Goal: Task Accomplishment & Management: Use online tool/utility

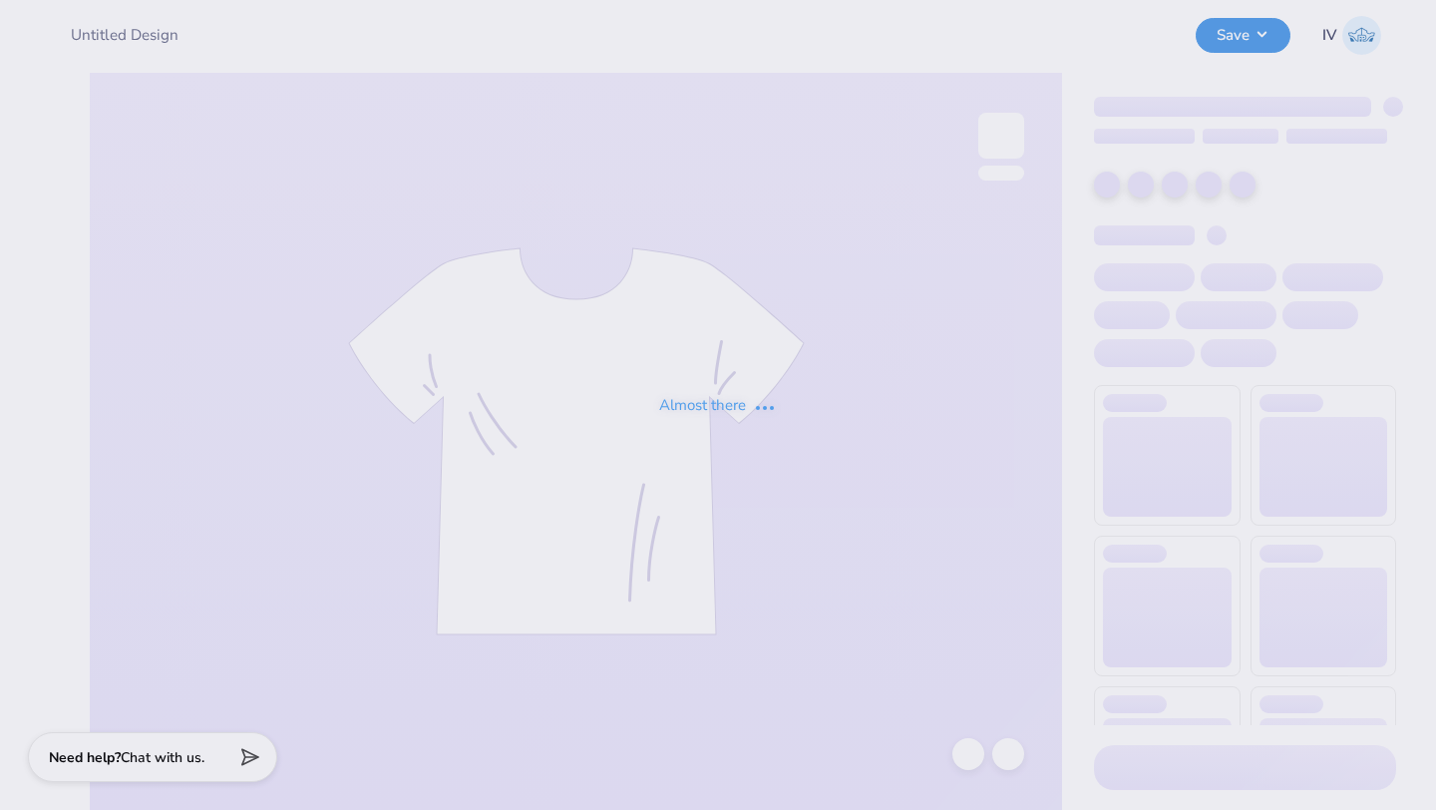
type input "Hoodie for Cosmetic Chemist Society!"
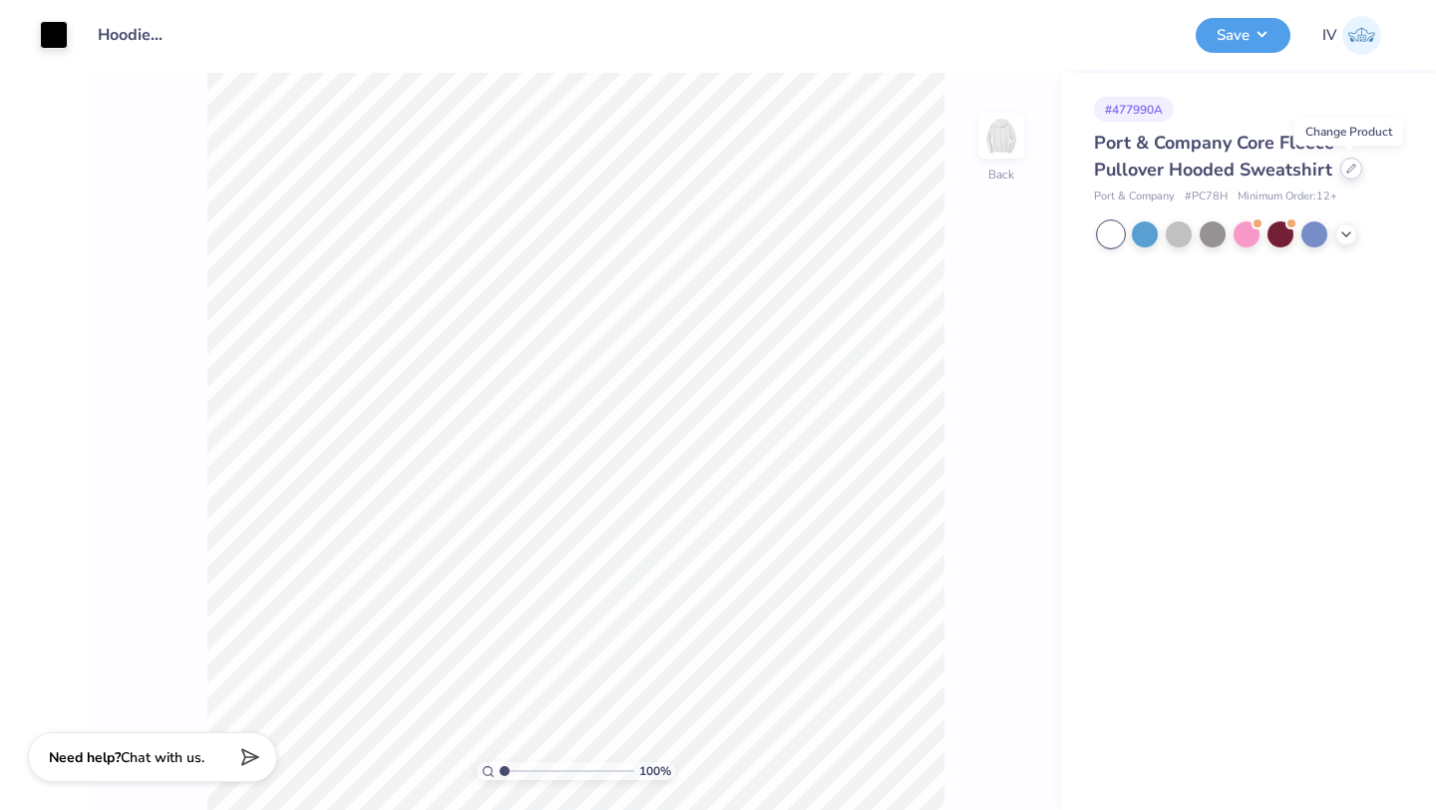
click at [1360, 168] on div at bounding box center [1352, 169] width 22 height 22
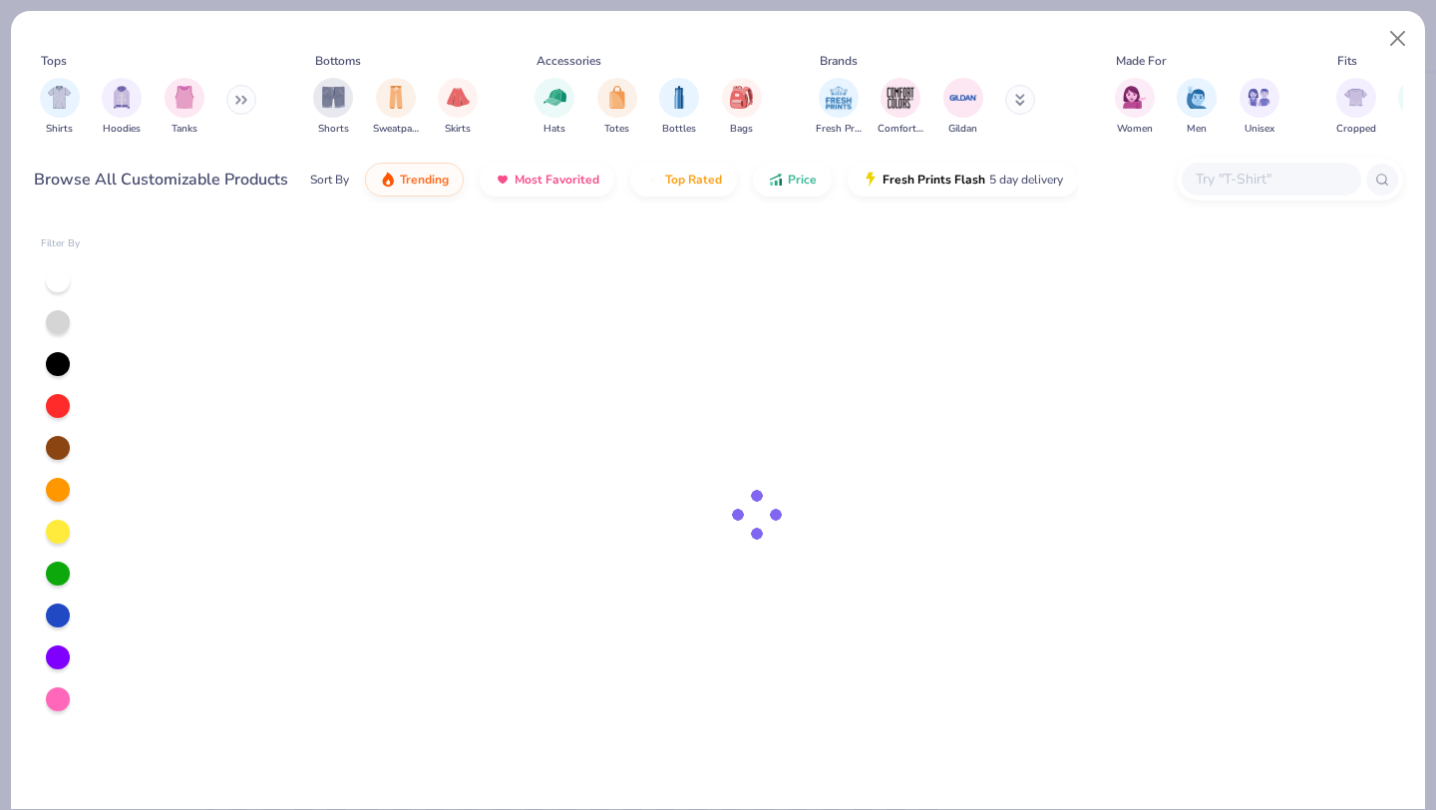
click at [1276, 184] on input "text" at bounding box center [1271, 179] width 154 height 23
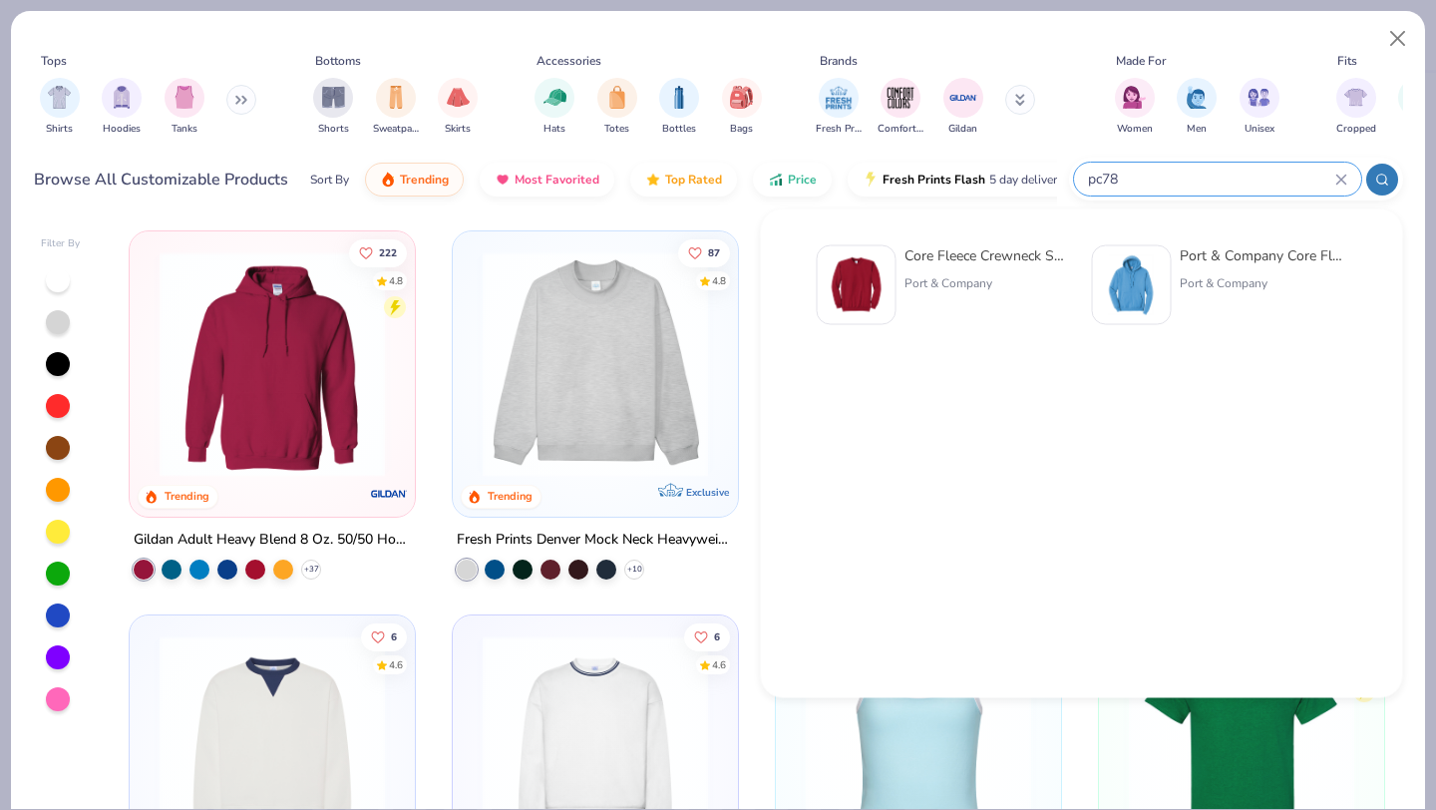
type input "pc78"
click at [852, 273] on img at bounding box center [857, 285] width 62 height 62
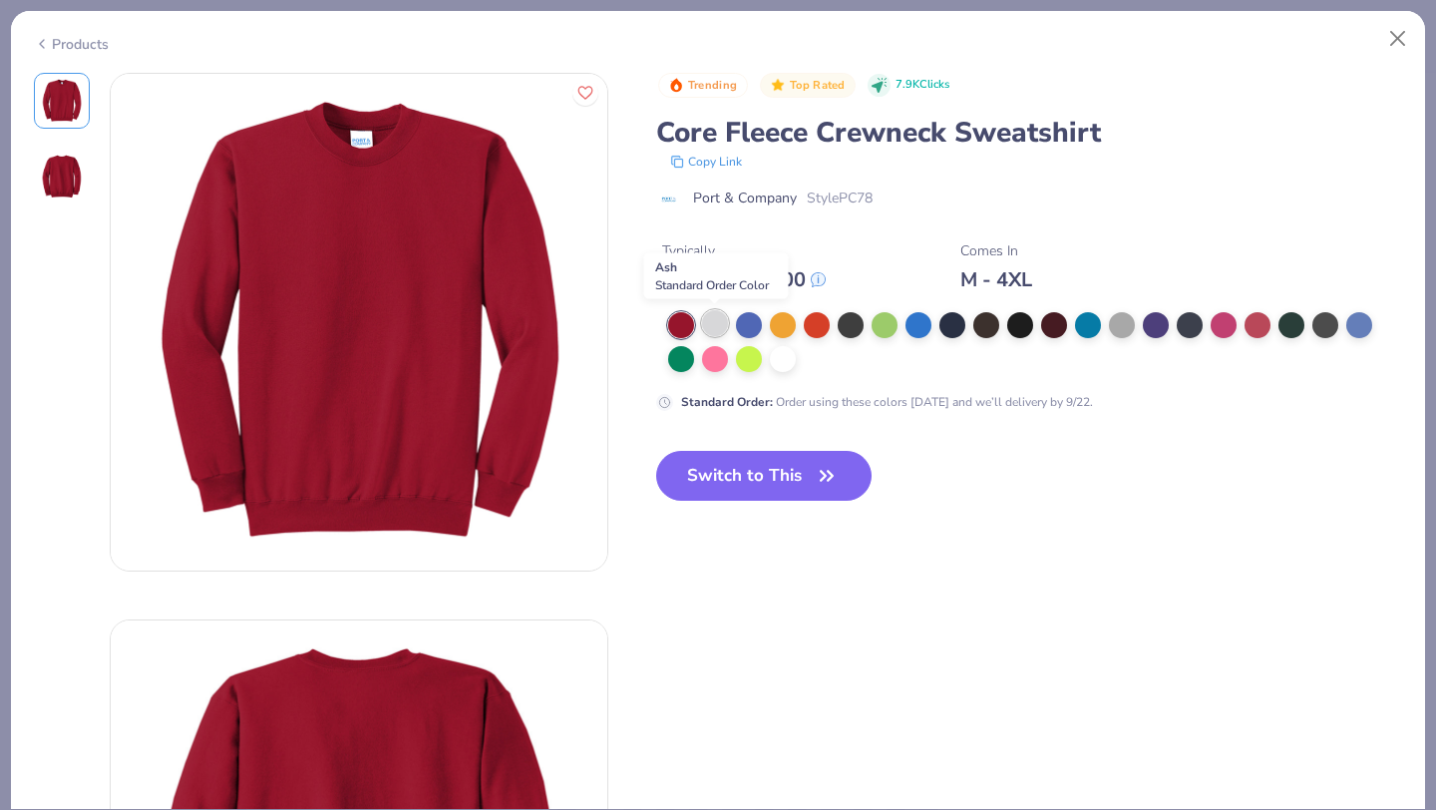
click at [713, 326] on div at bounding box center [715, 323] width 26 height 26
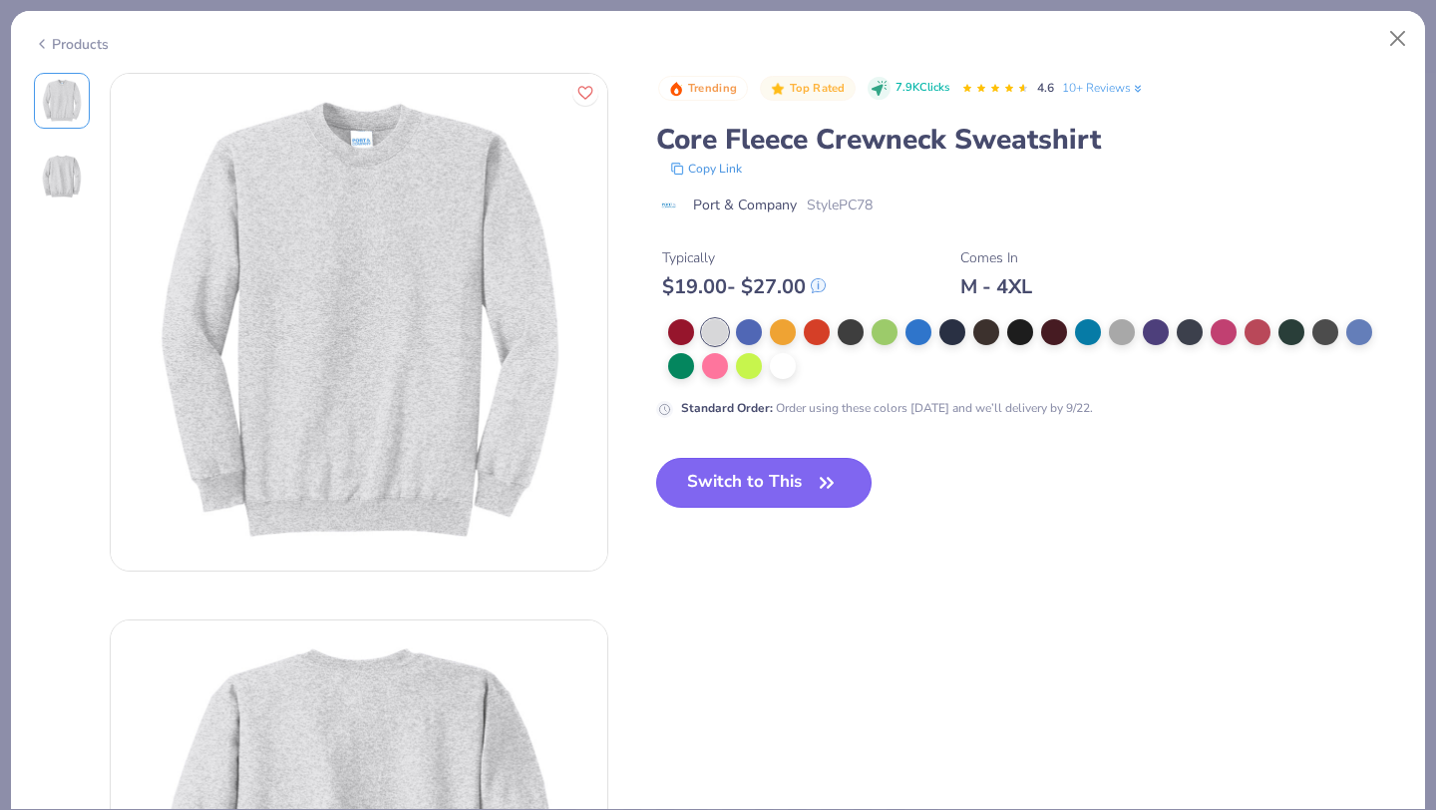
click at [785, 485] on button "Switch to This" at bounding box center [764, 483] width 216 height 50
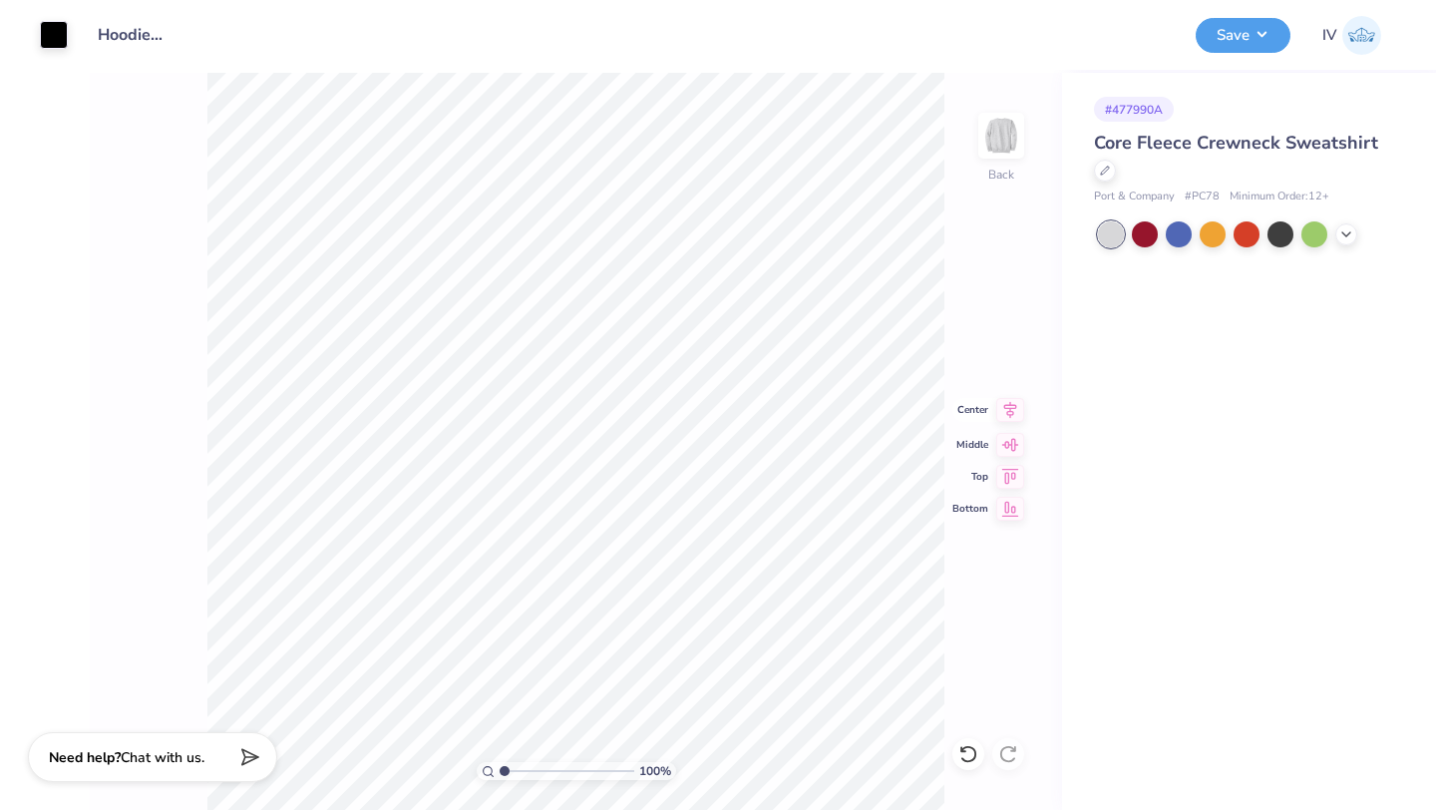
click at [1013, 413] on icon at bounding box center [1010, 410] width 13 height 17
click at [1247, 36] on button "Save" at bounding box center [1243, 32] width 95 height 35
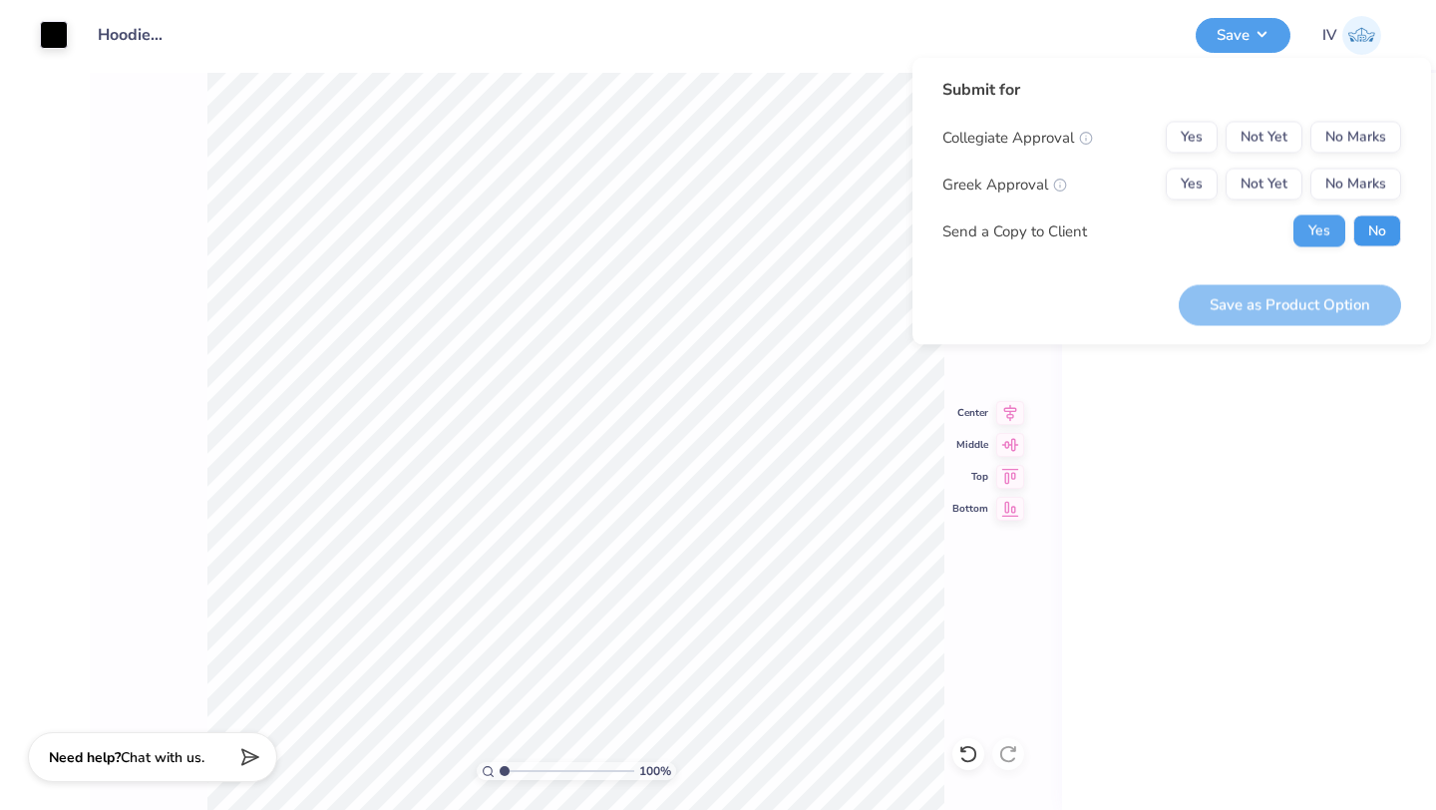
click at [1386, 230] on button "No" at bounding box center [1378, 231] width 48 height 32
click at [1357, 134] on button "No Marks" at bounding box center [1356, 138] width 91 height 32
click at [1350, 192] on button "No Marks" at bounding box center [1356, 185] width 91 height 32
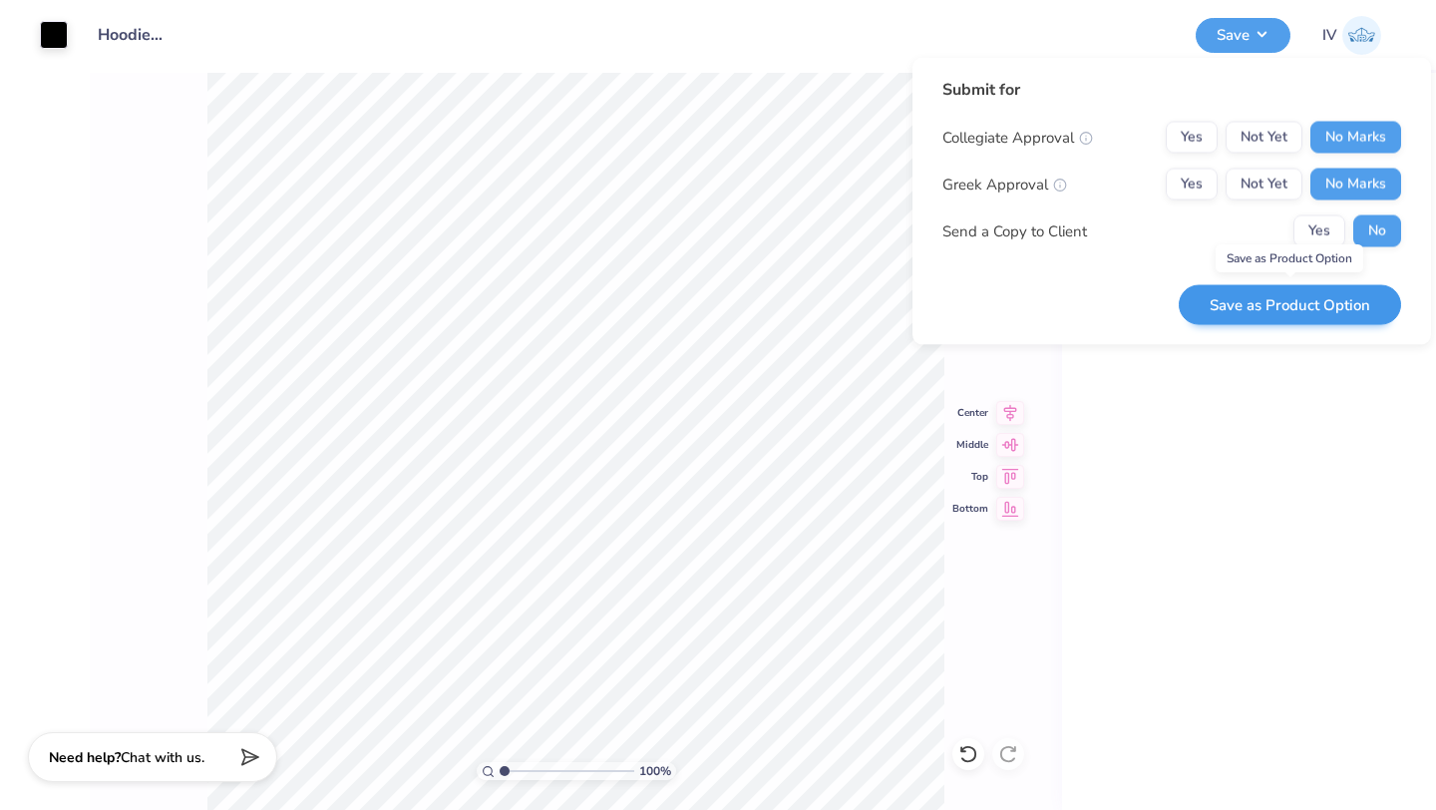
click at [1265, 302] on button "Save as Product Option" at bounding box center [1290, 304] width 222 height 41
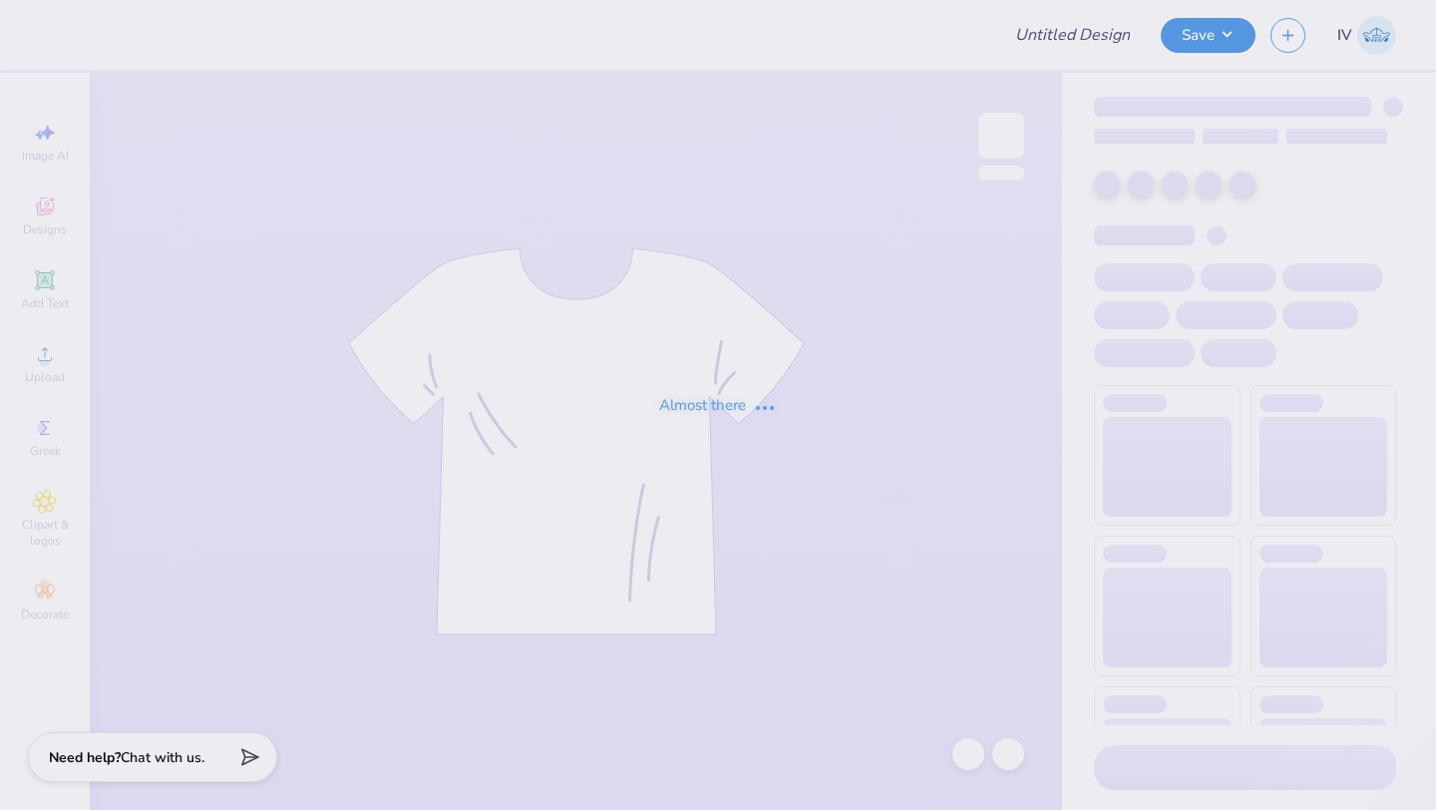
type input "SummerFest T-shirt:)"
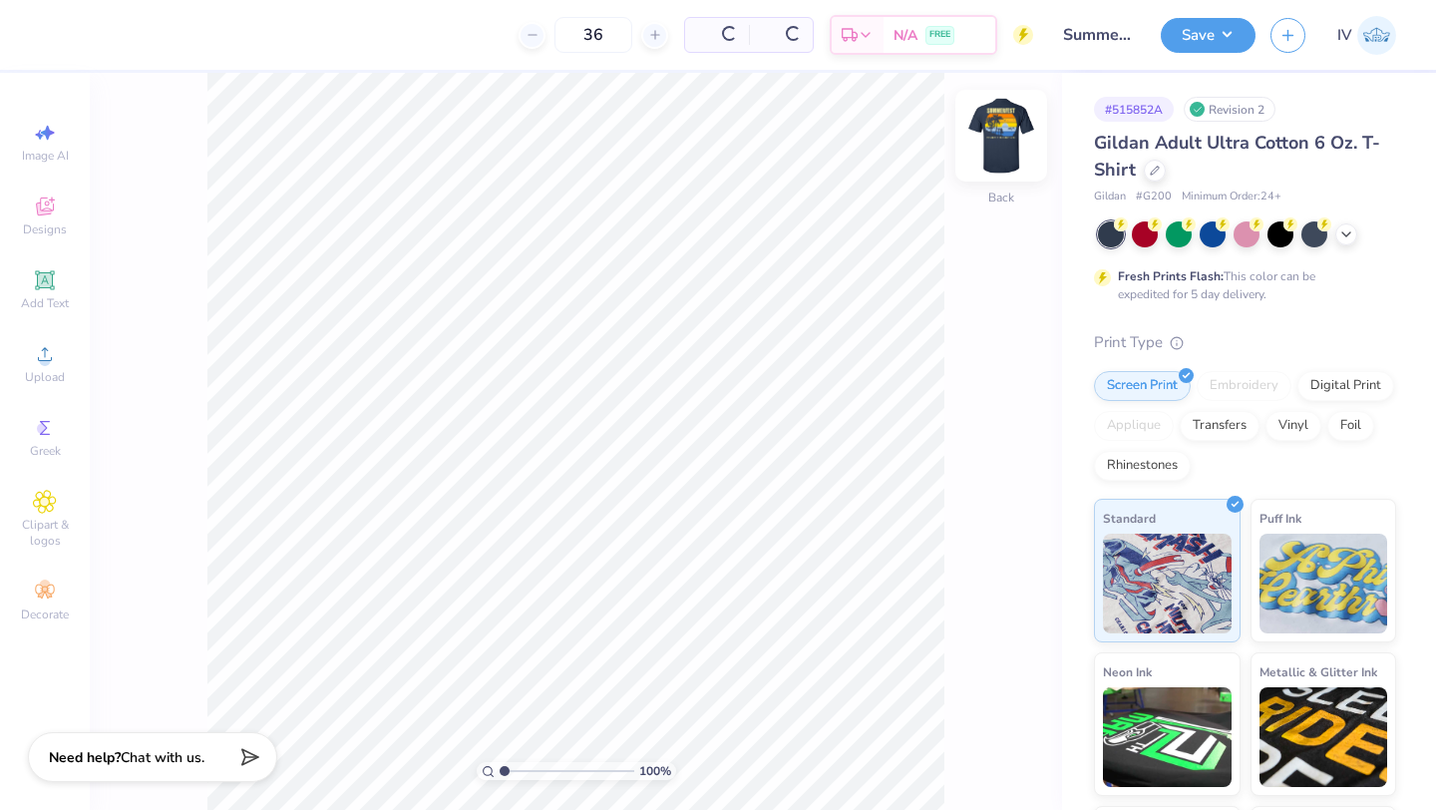
click at [996, 150] on img at bounding box center [1002, 136] width 80 height 80
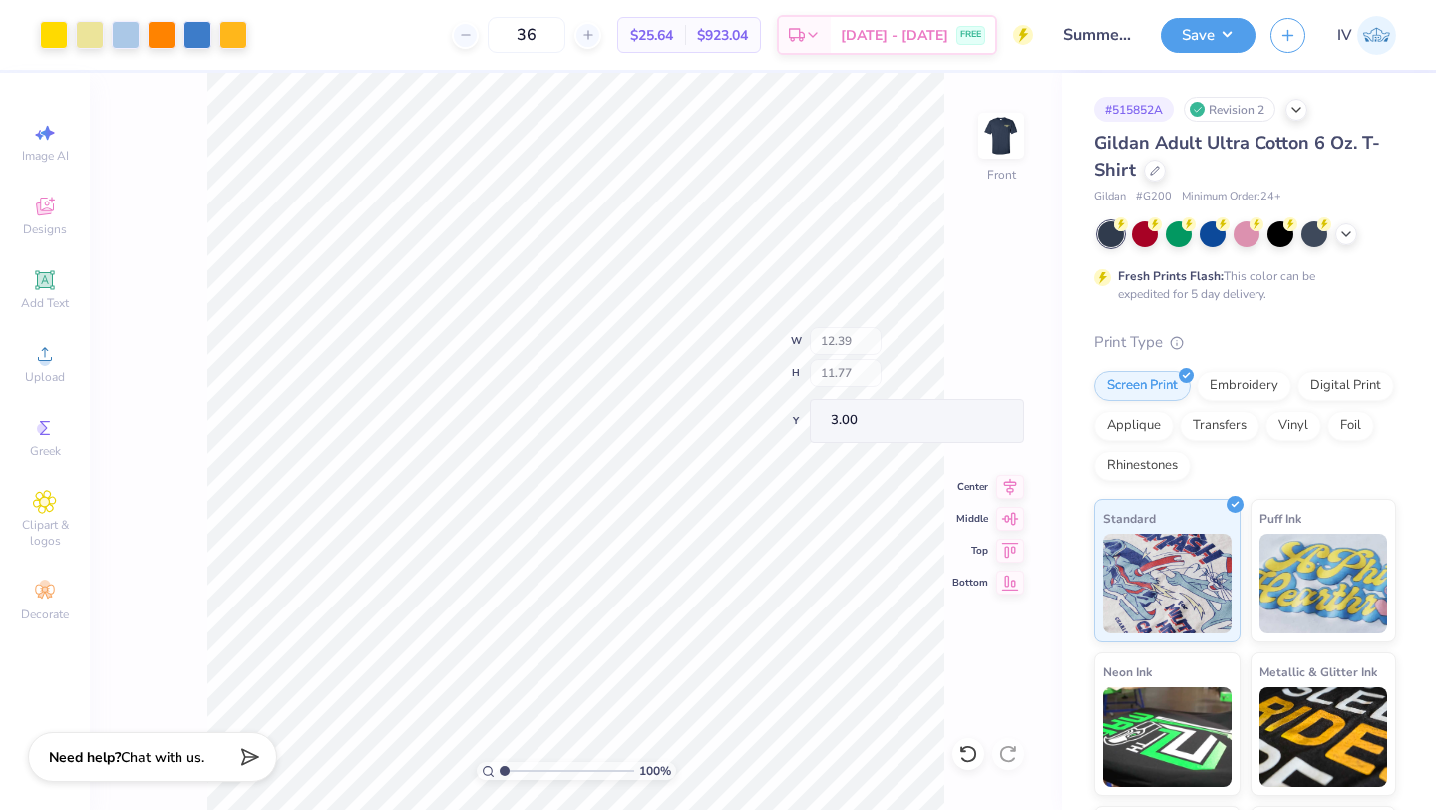
type input "2.31"
type input "1.38"
type input "8.97"
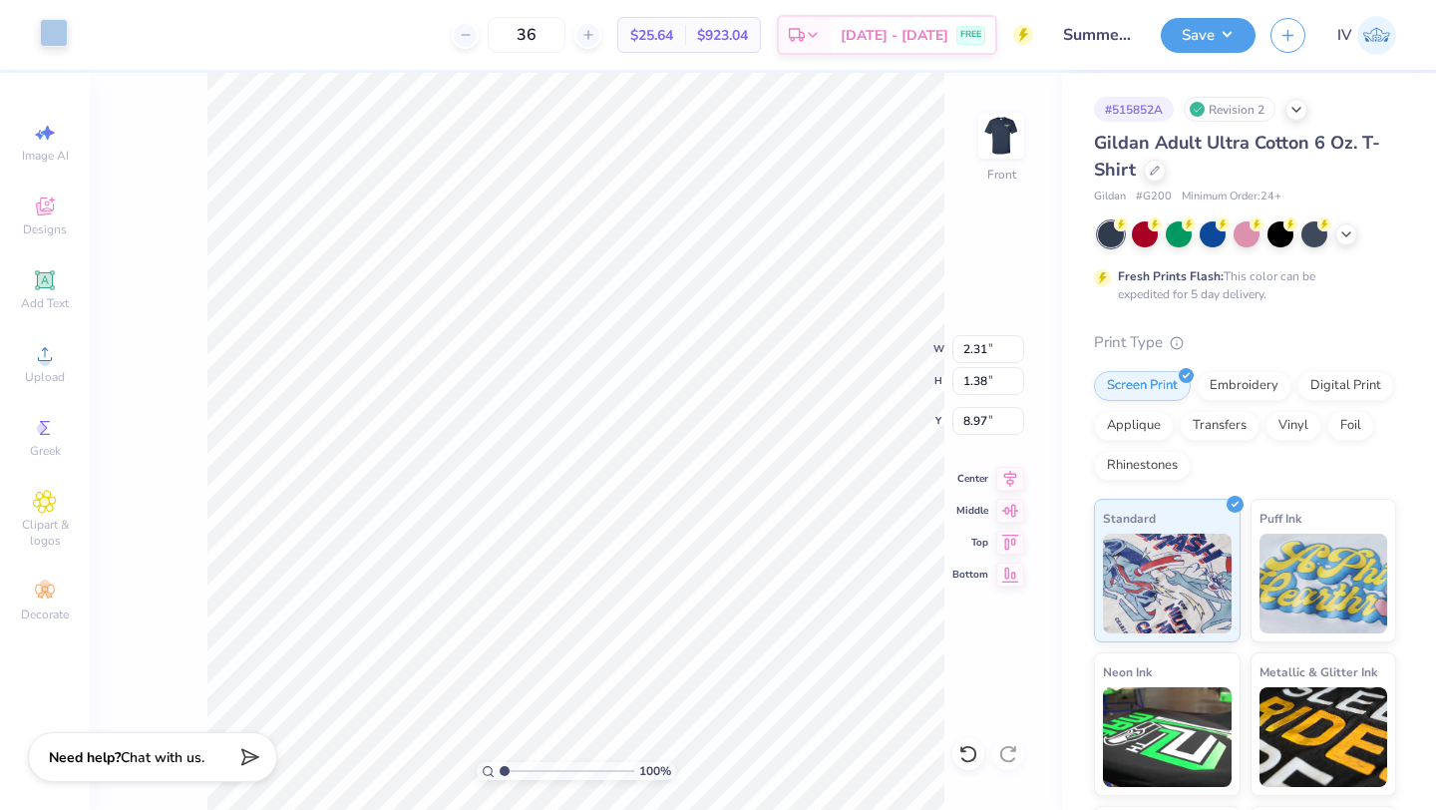
click at [55, 34] on div at bounding box center [54, 33] width 28 height 28
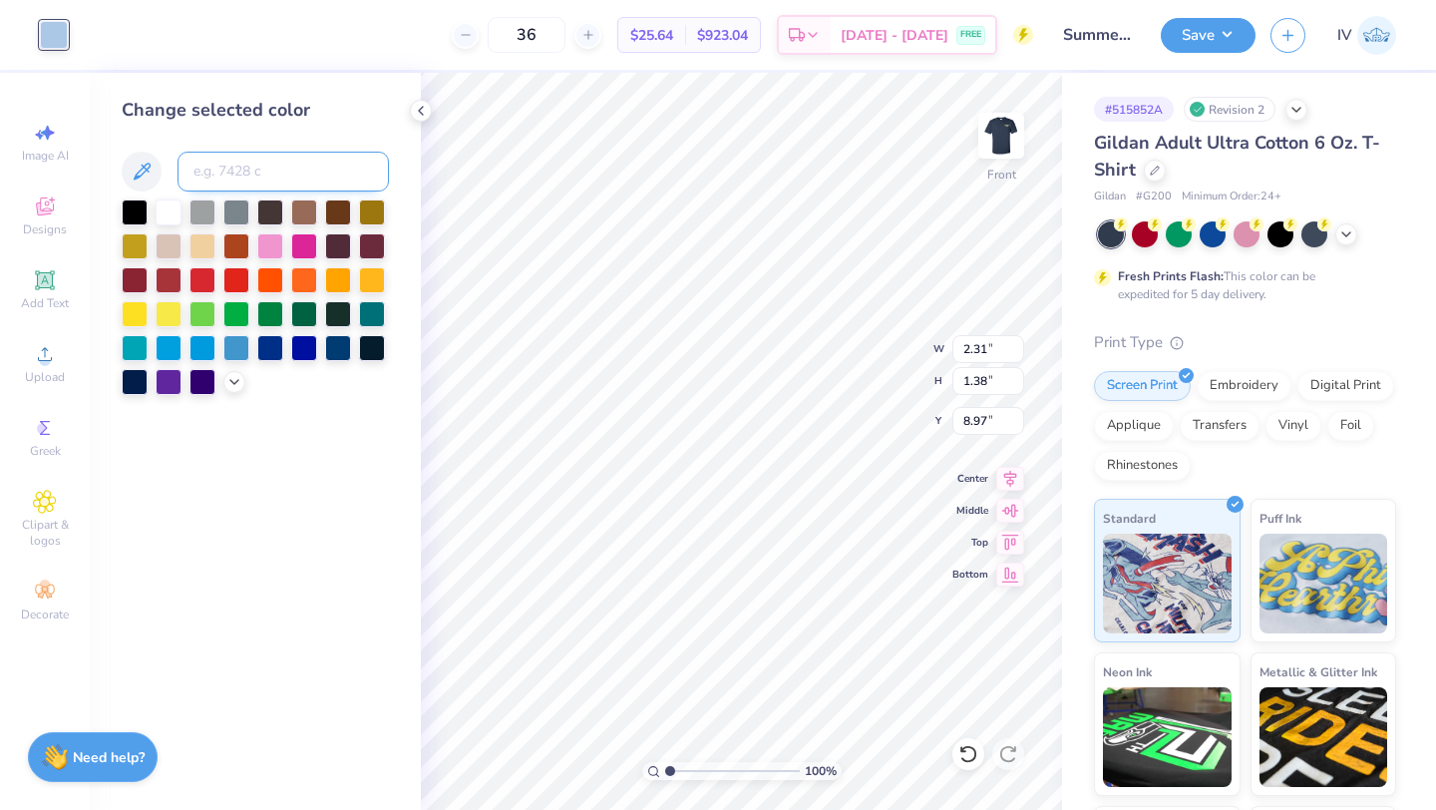
click at [253, 173] on input at bounding box center [283, 172] width 211 height 40
type input "607"
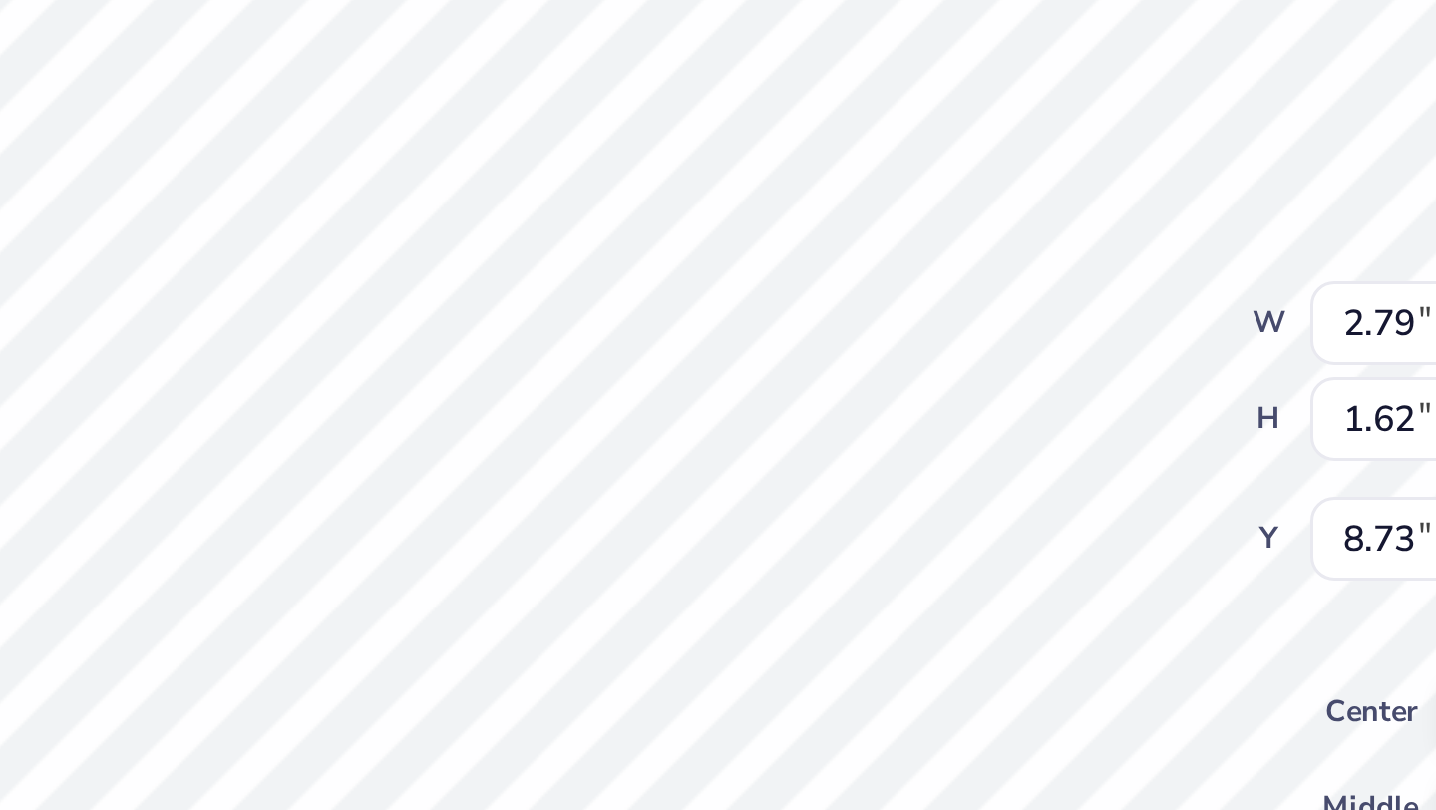
type input "2.31"
type input "1.38"
type input "8.97"
type input "2.79"
type input "1.62"
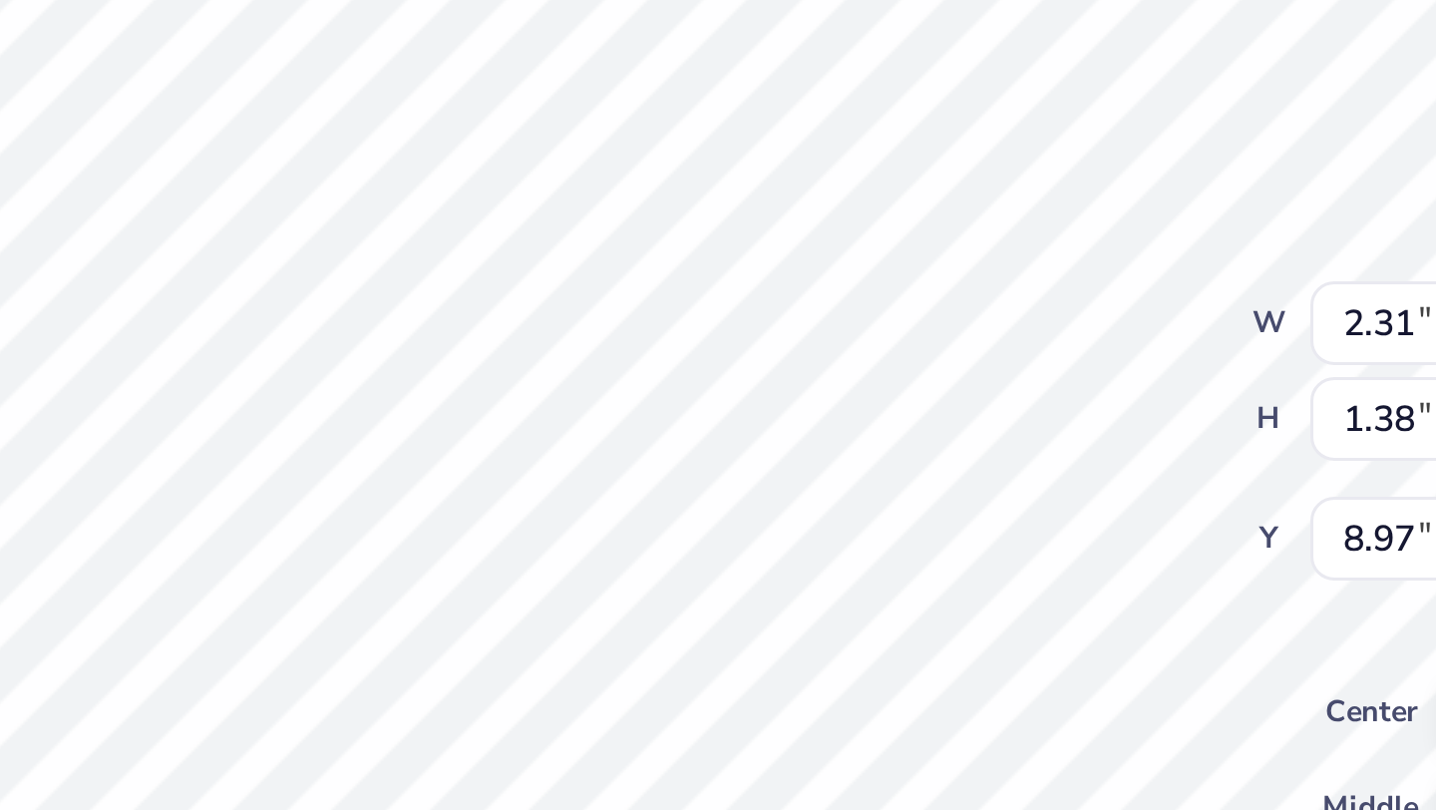
type input "8.73"
type input "2.31"
type input "1.38"
type input "8.97"
type input "2.37"
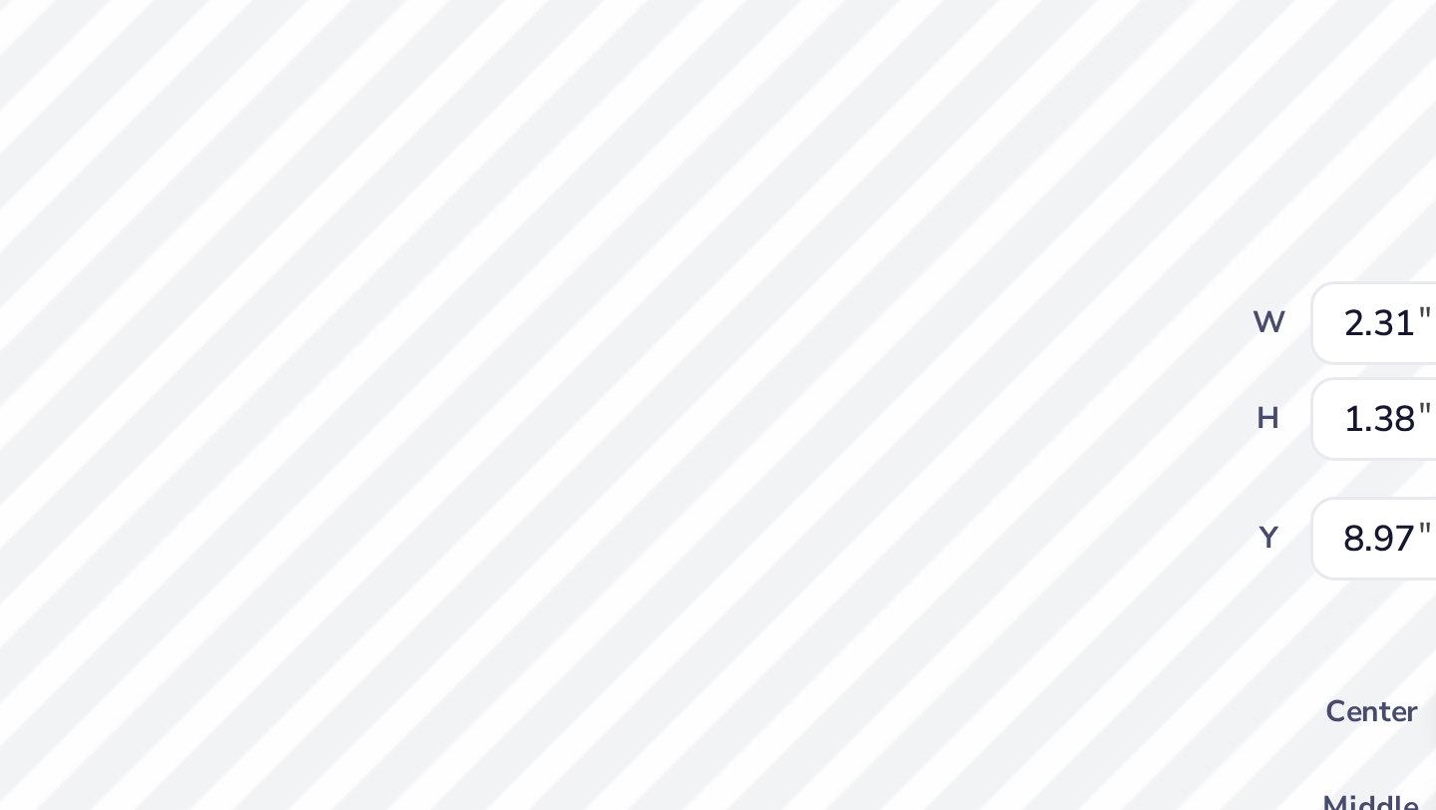
type input "1.42"
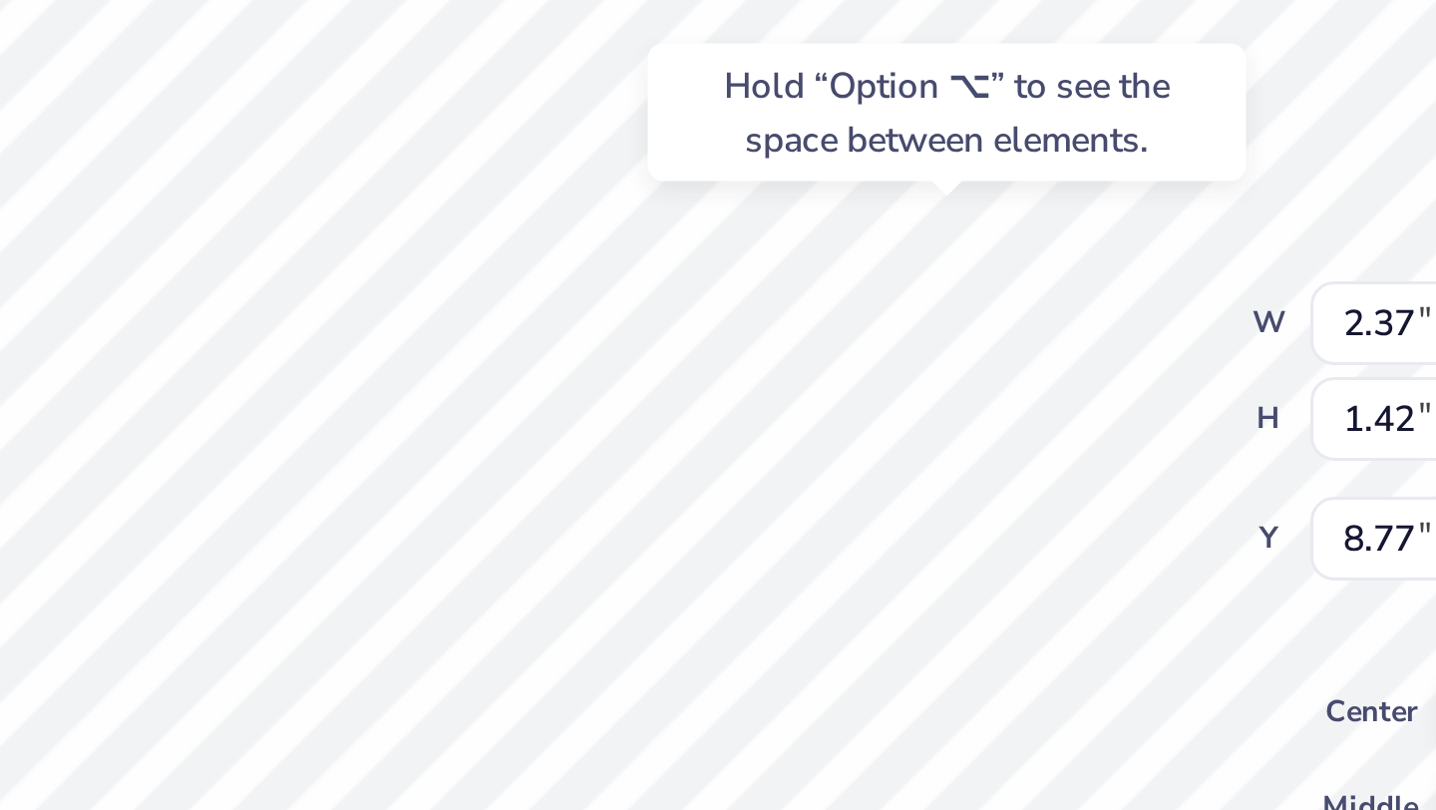
type input "8.97"
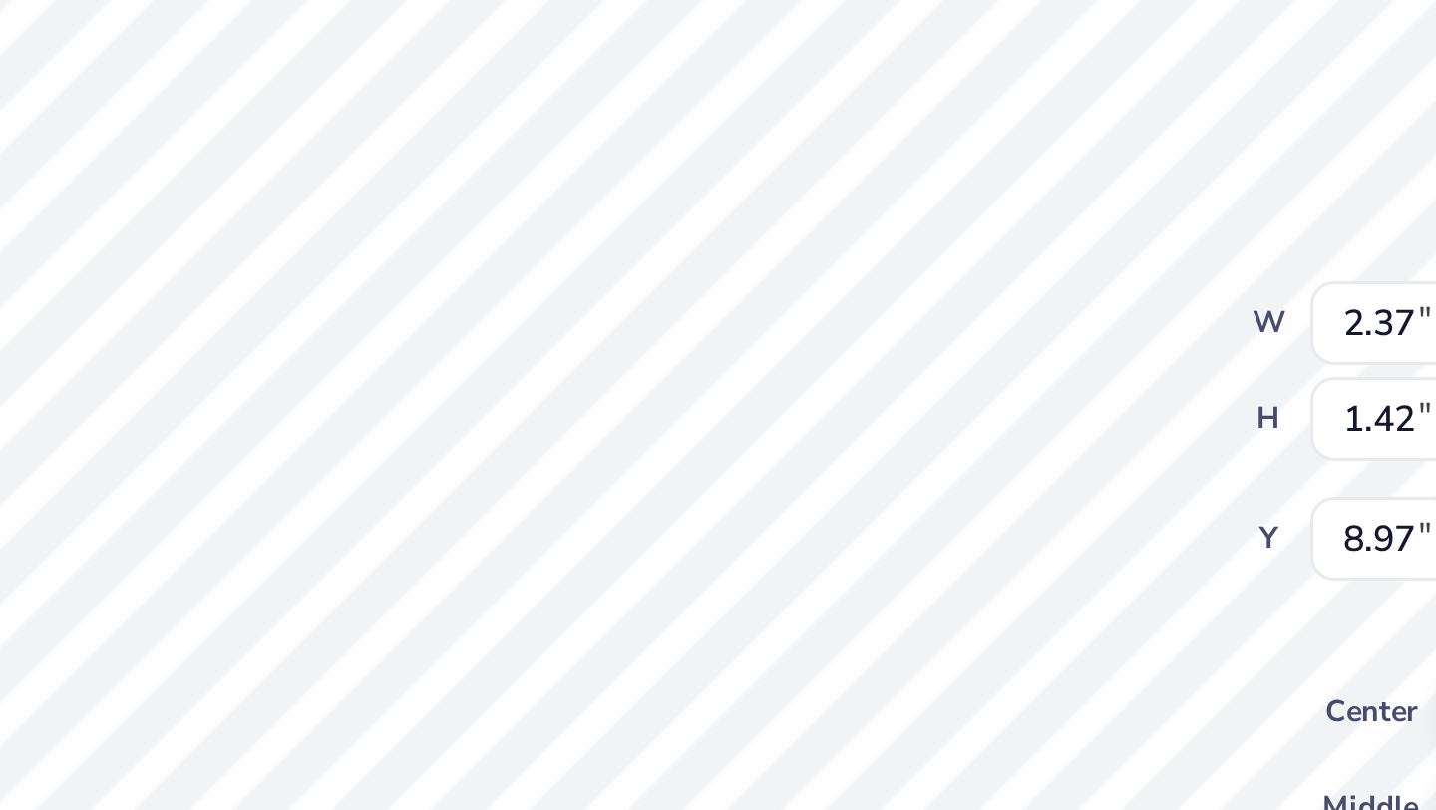
type input "14.75"
type input "8.94"
type input "2.63"
type input "1.57"
type input "8.79"
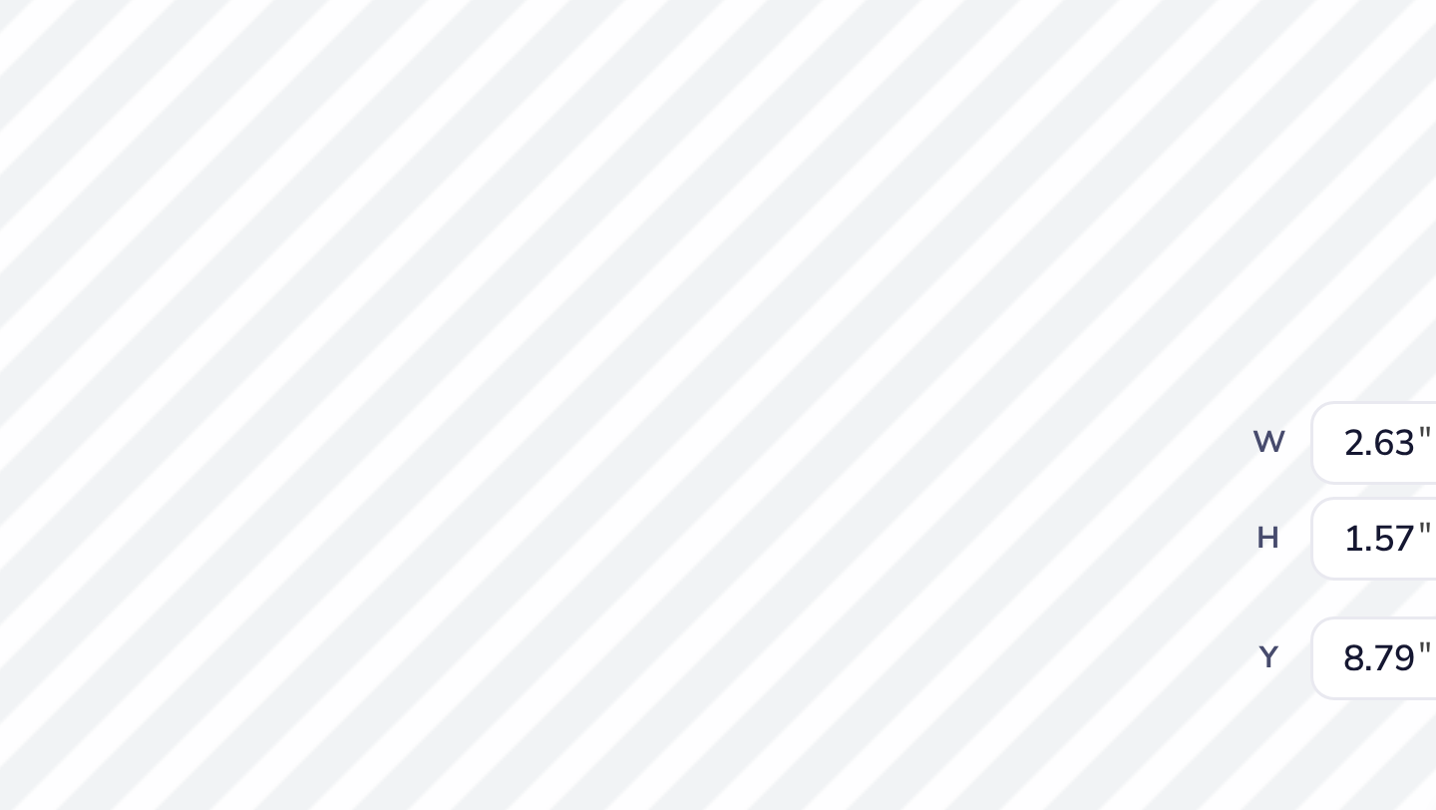
type input "7.58"
type input "1.68"
type input "10.40"
type input "2.63"
type input "1.57"
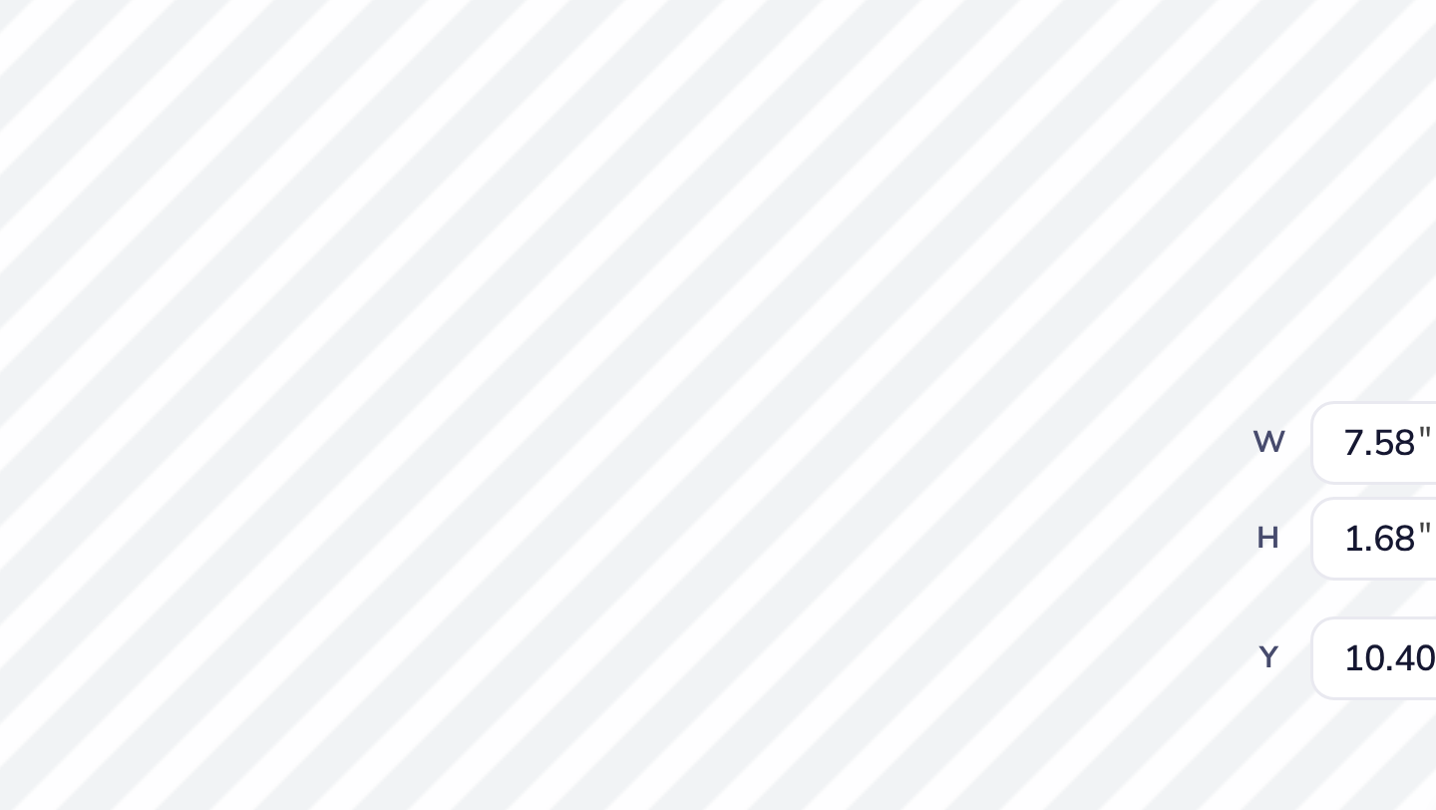
type input "8.69"
type input "2.70"
type input "1.61"
type input "8.66"
type input "2.65"
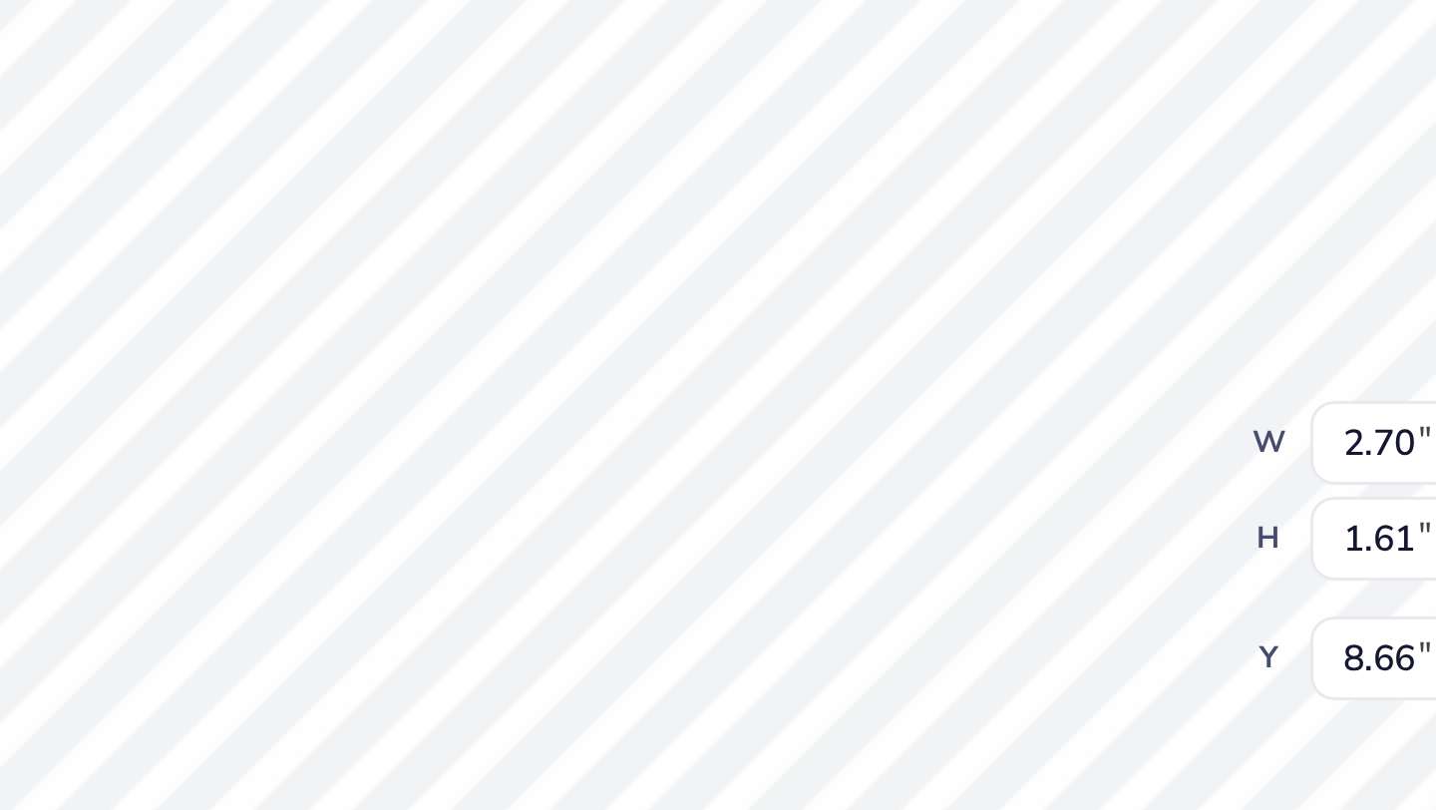
type input "1.58"
type input "8.69"
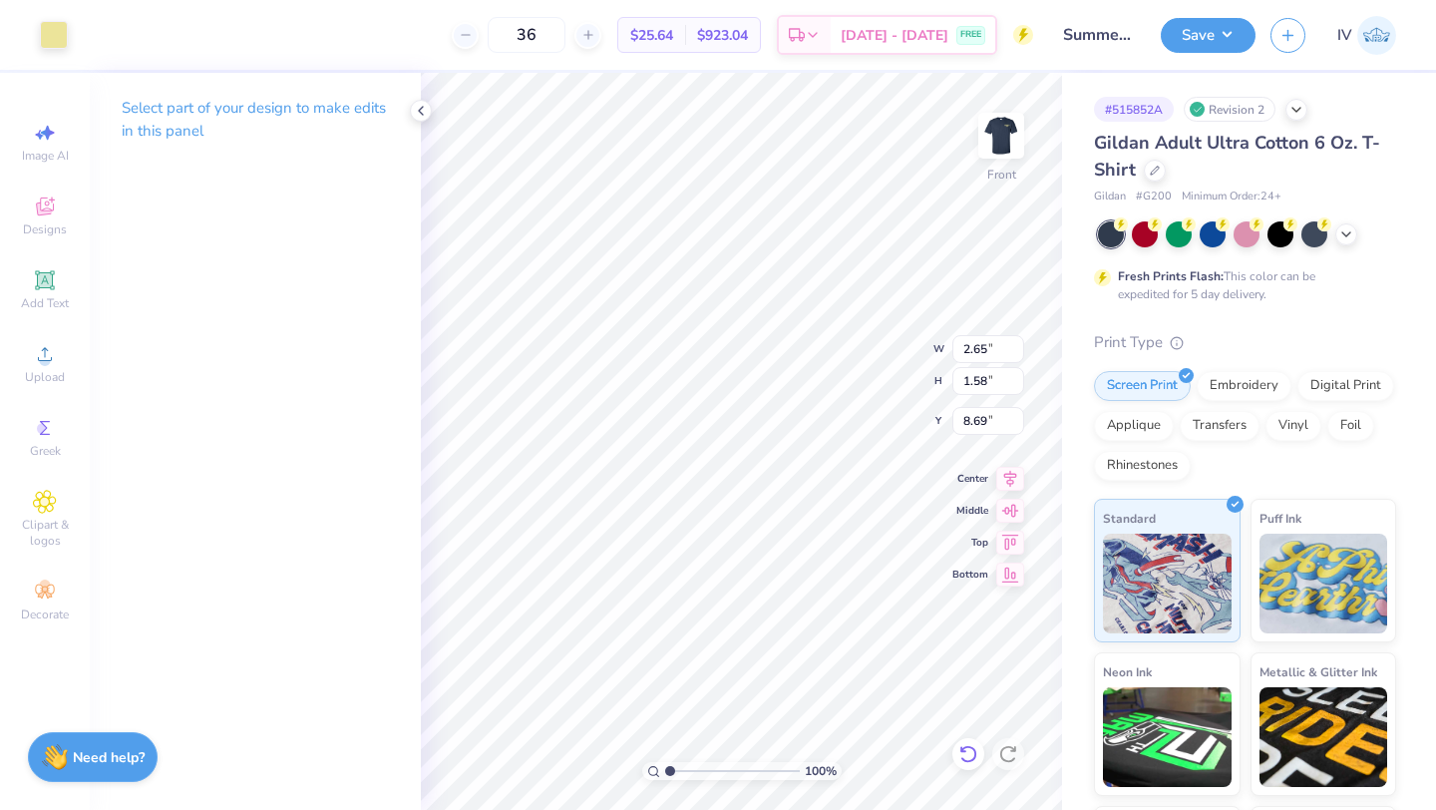
click at [971, 739] on div at bounding box center [969, 754] width 32 height 32
type input "2.70"
type input "1.61"
click at [971, 739] on div at bounding box center [969, 754] width 32 height 32
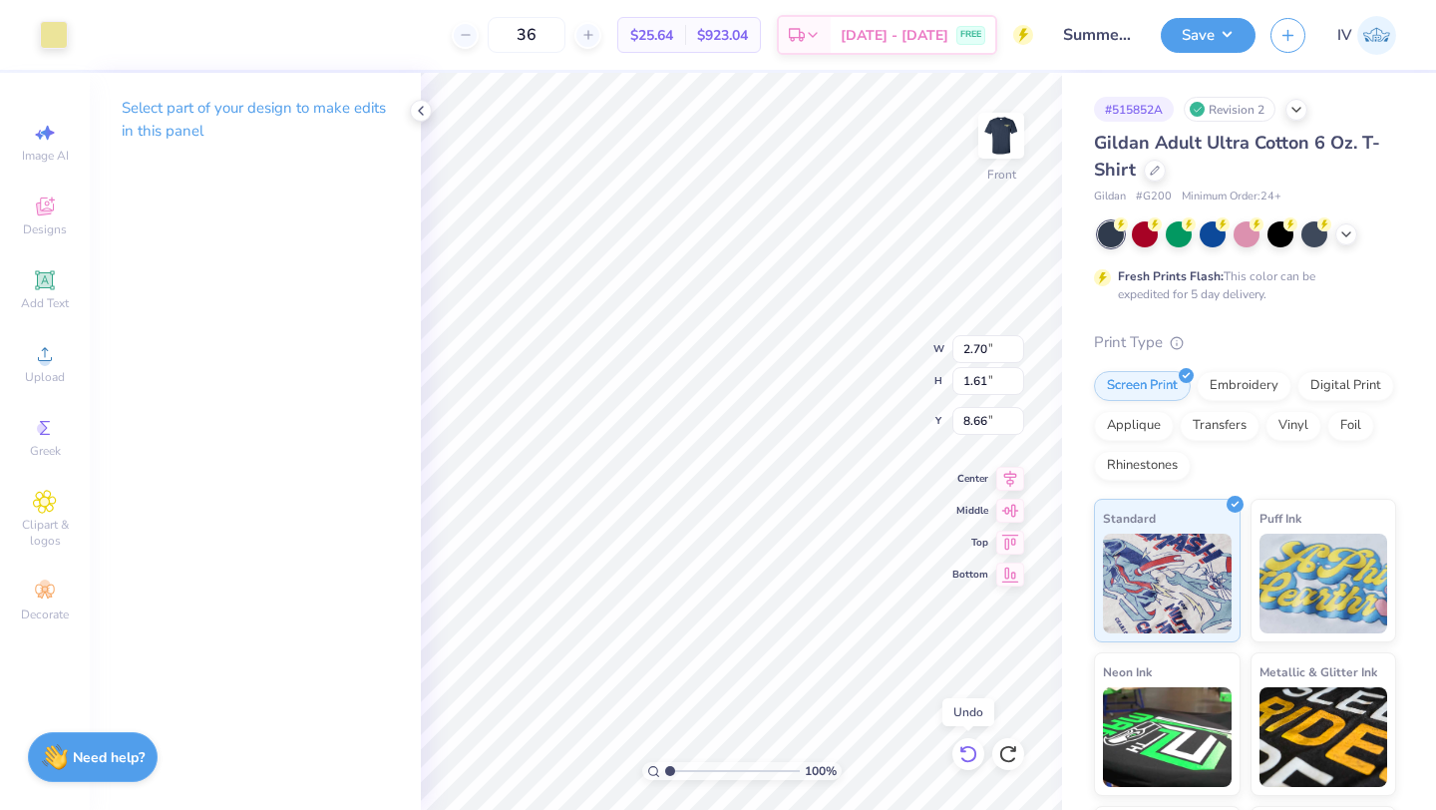
click at [971, 739] on div at bounding box center [969, 754] width 32 height 32
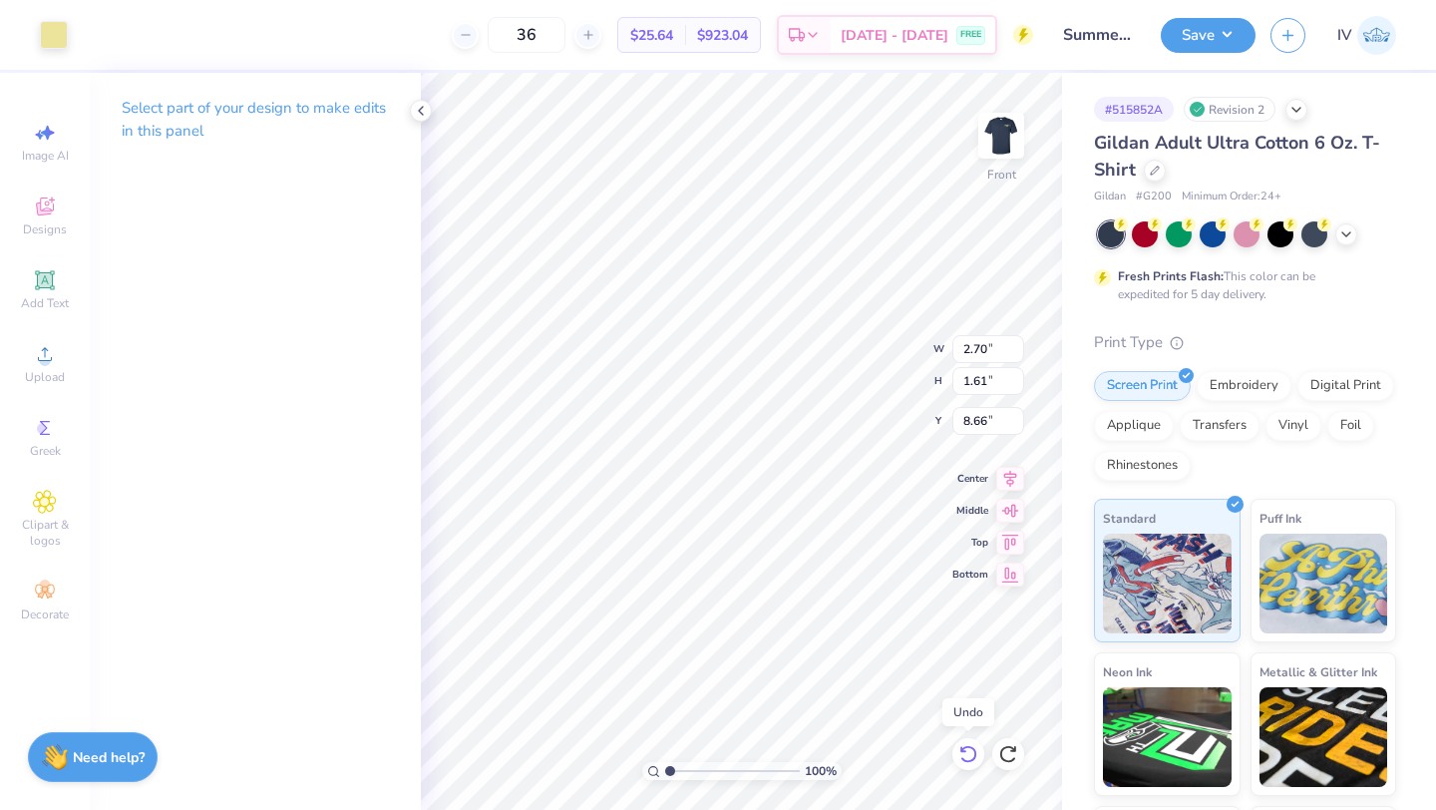
type input "8.69"
click at [971, 739] on div at bounding box center [969, 754] width 32 height 32
type input "2.63"
type input "1.57"
click at [971, 739] on div at bounding box center [969, 754] width 32 height 32
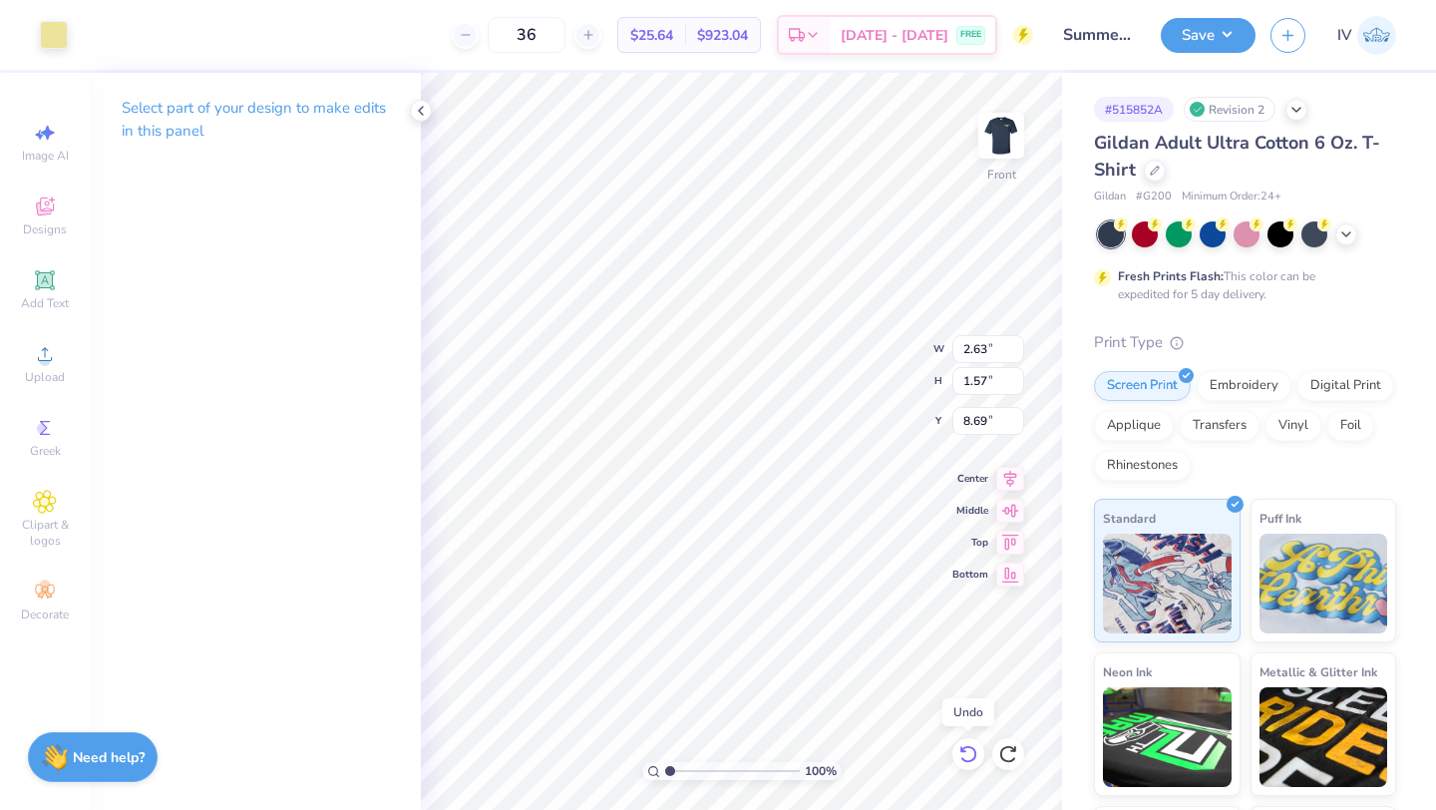
click at [971, 739] on div at bounding box center [969, 754] width 32 height 32
type input "8.79"
click at [971, 739] on div at bounding box center [969, 754] width 32 height 32
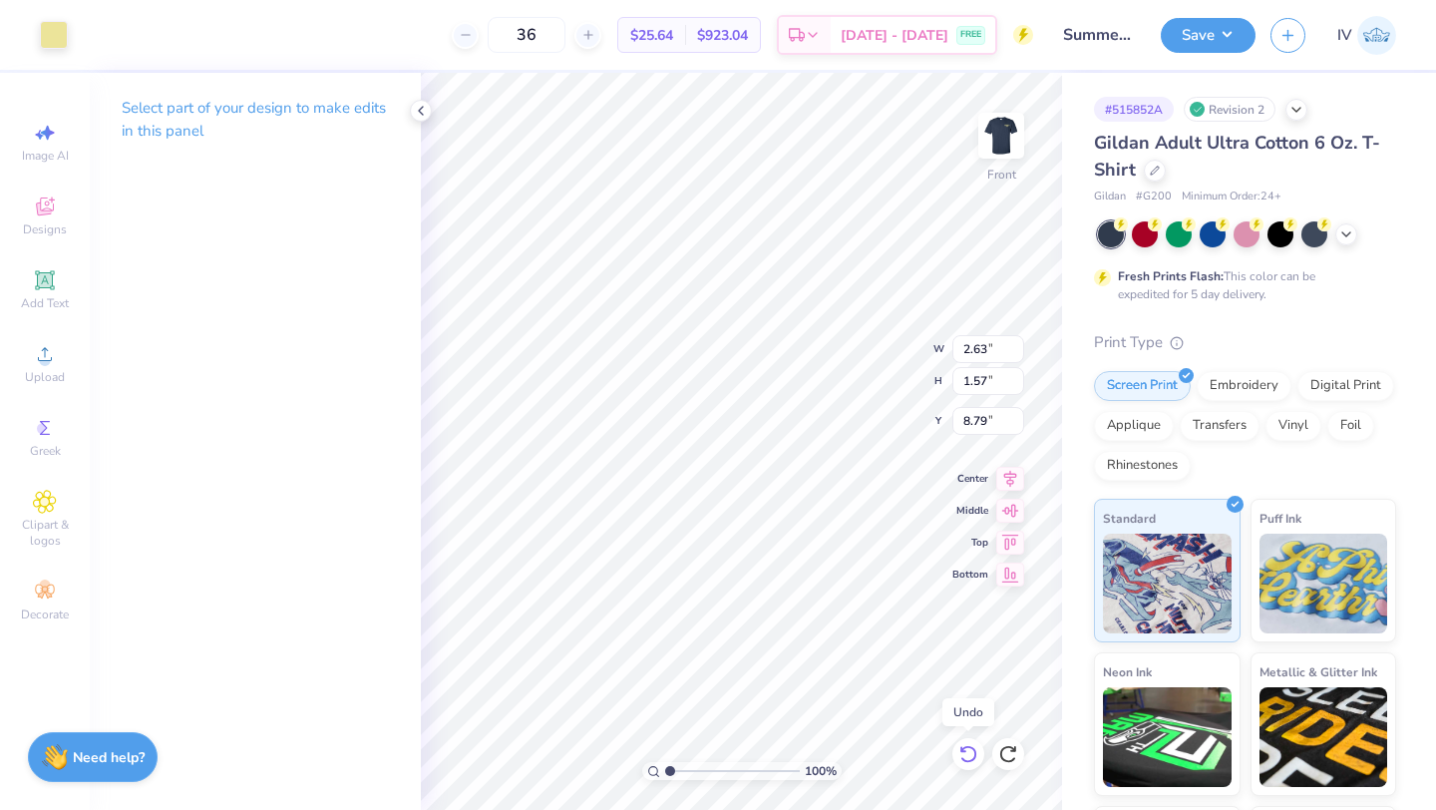
type input "2.37"
type input "1.42"
click at [971, 739] on div at bounding box center [969, 754] width 32 height 32
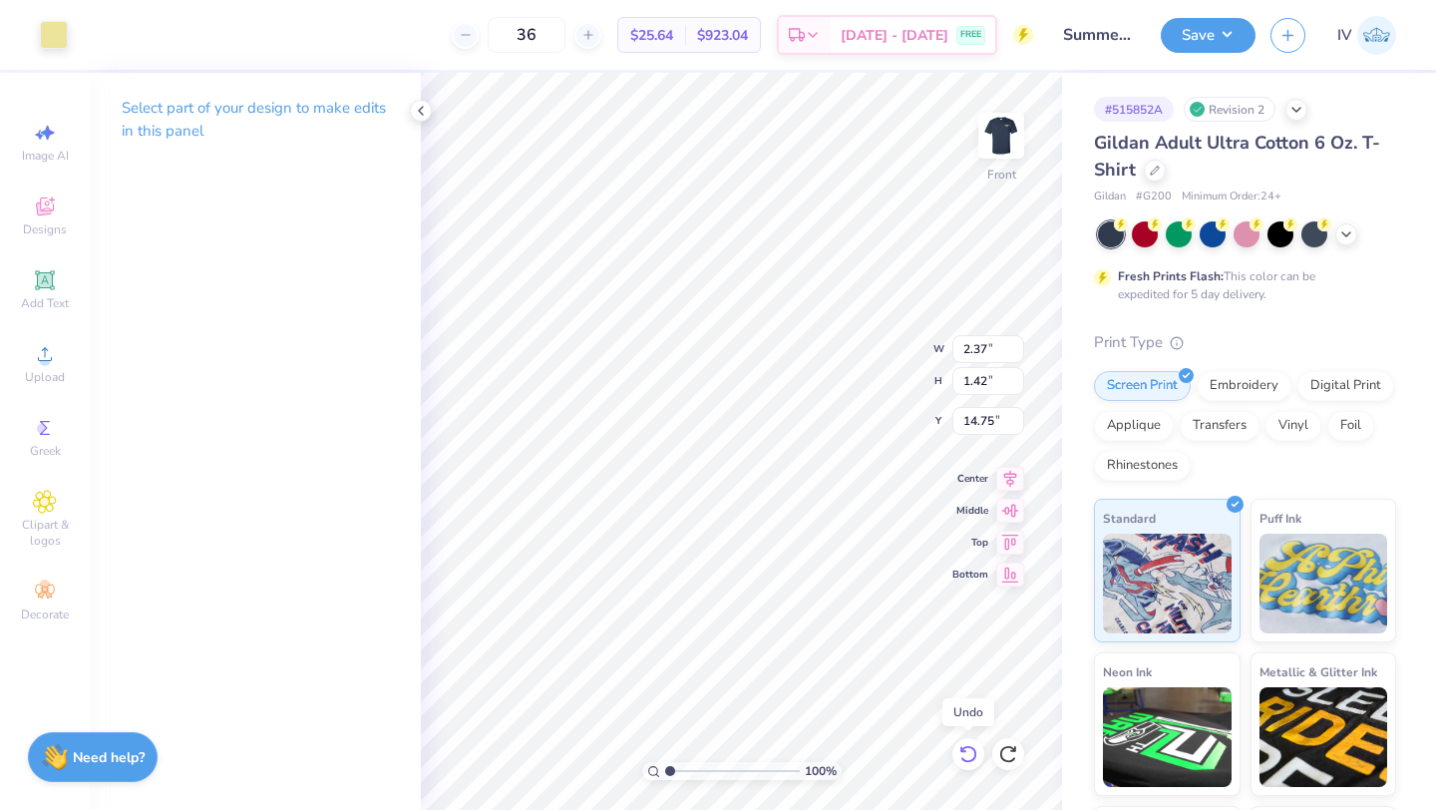
click at [971, 739] on div at bounding box center [969, 754] width 32 height 32
type input "8.97"
click at [970, 749] on icon at bounding box center [969, 754] width 20 height 20
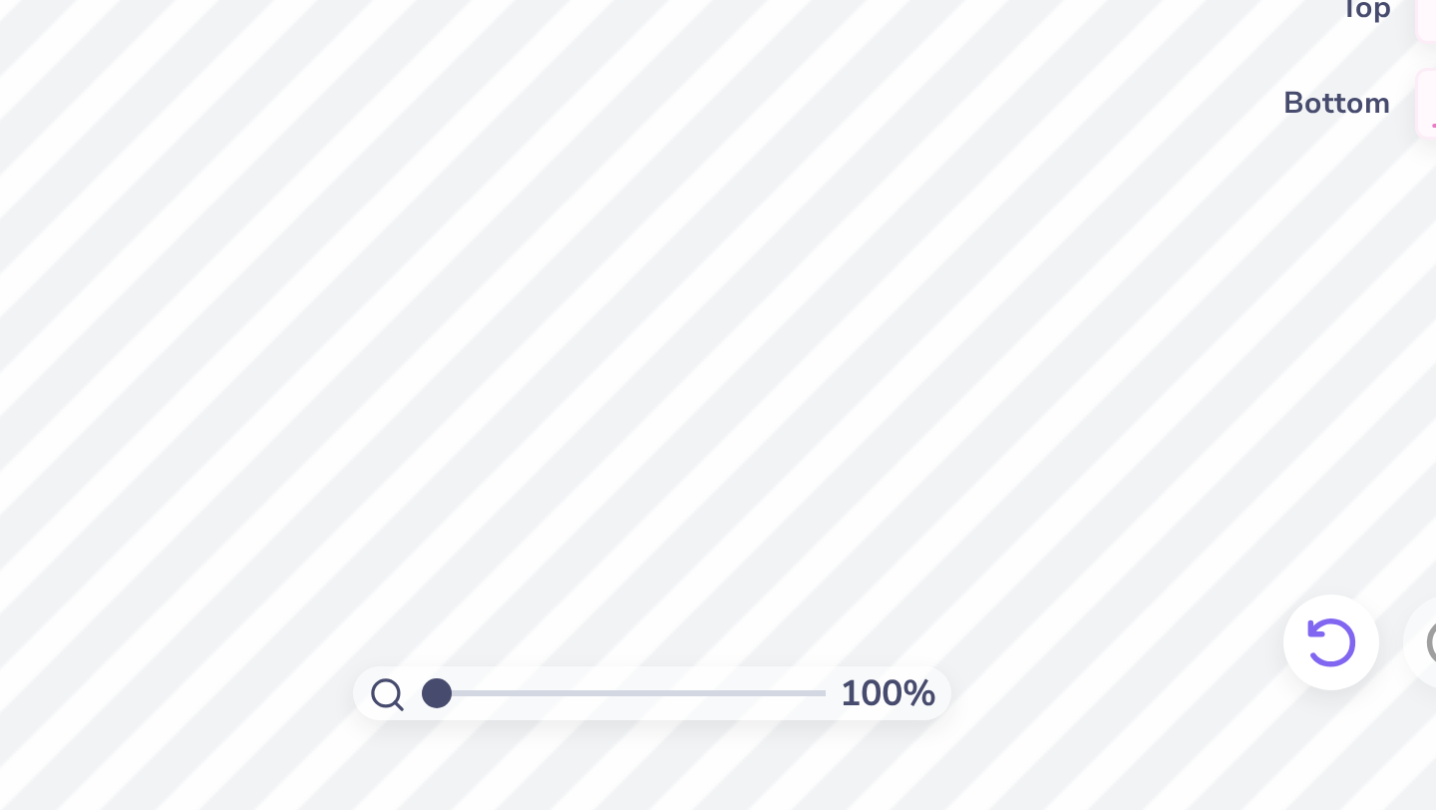
click at [976, 750] on icon at bounding box center [969, 754] width 20 height 20
type input "8.73"
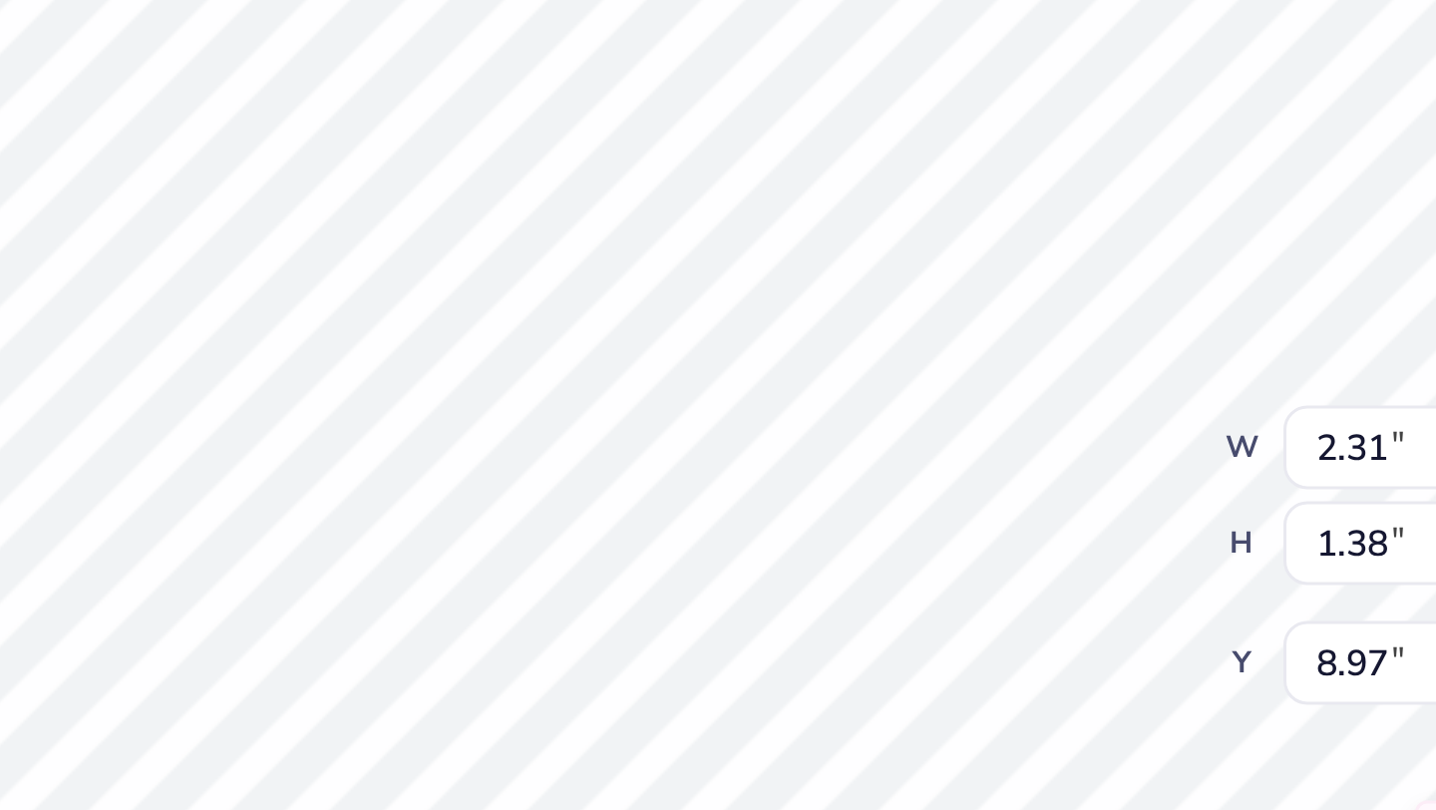
type input "9.47"
type input "2.33"
type input "1.39"
type input "8.96"
type input "8.97"
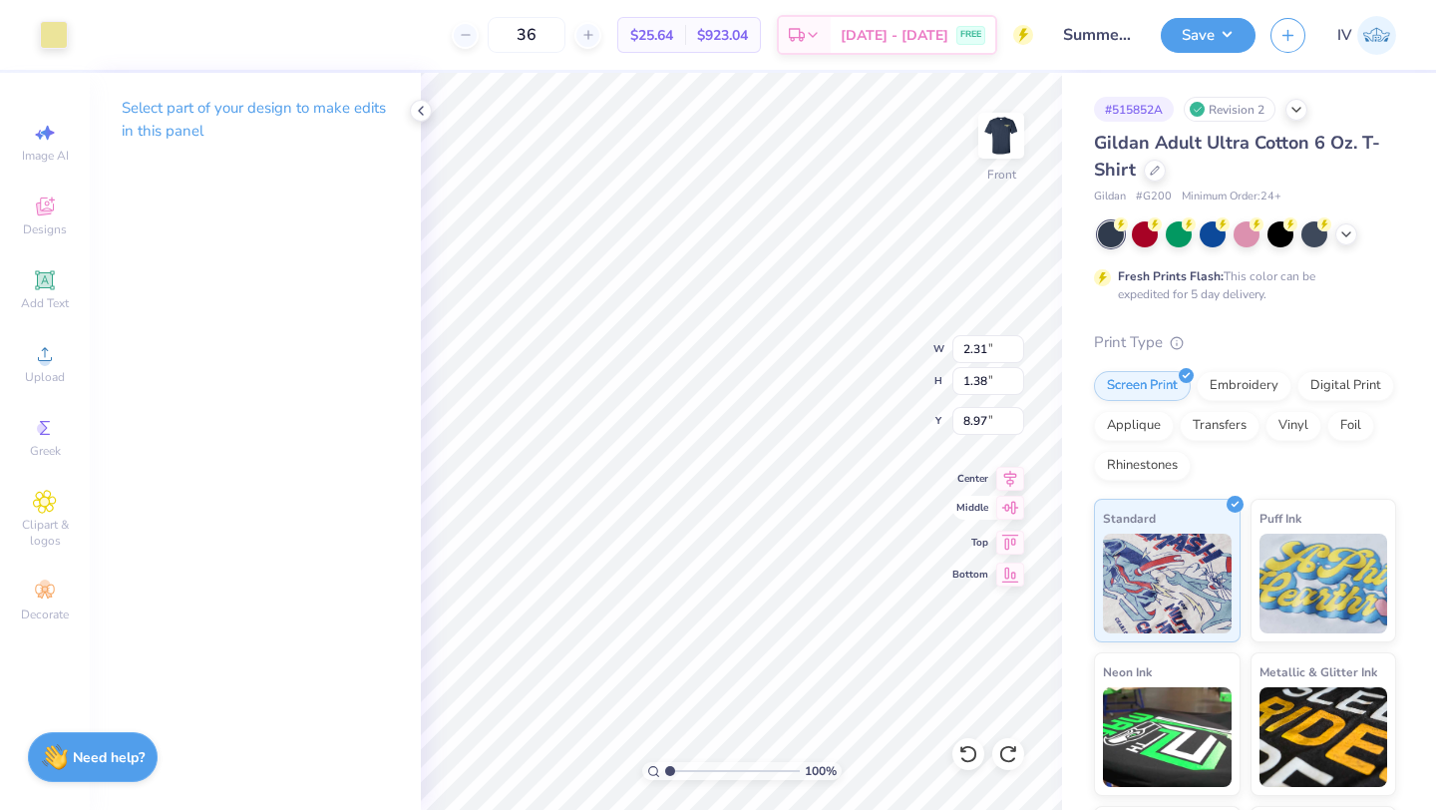
type input "7.65"
type input "2.05"
type input "8.30"
type input "2.31"
type input "1.38"
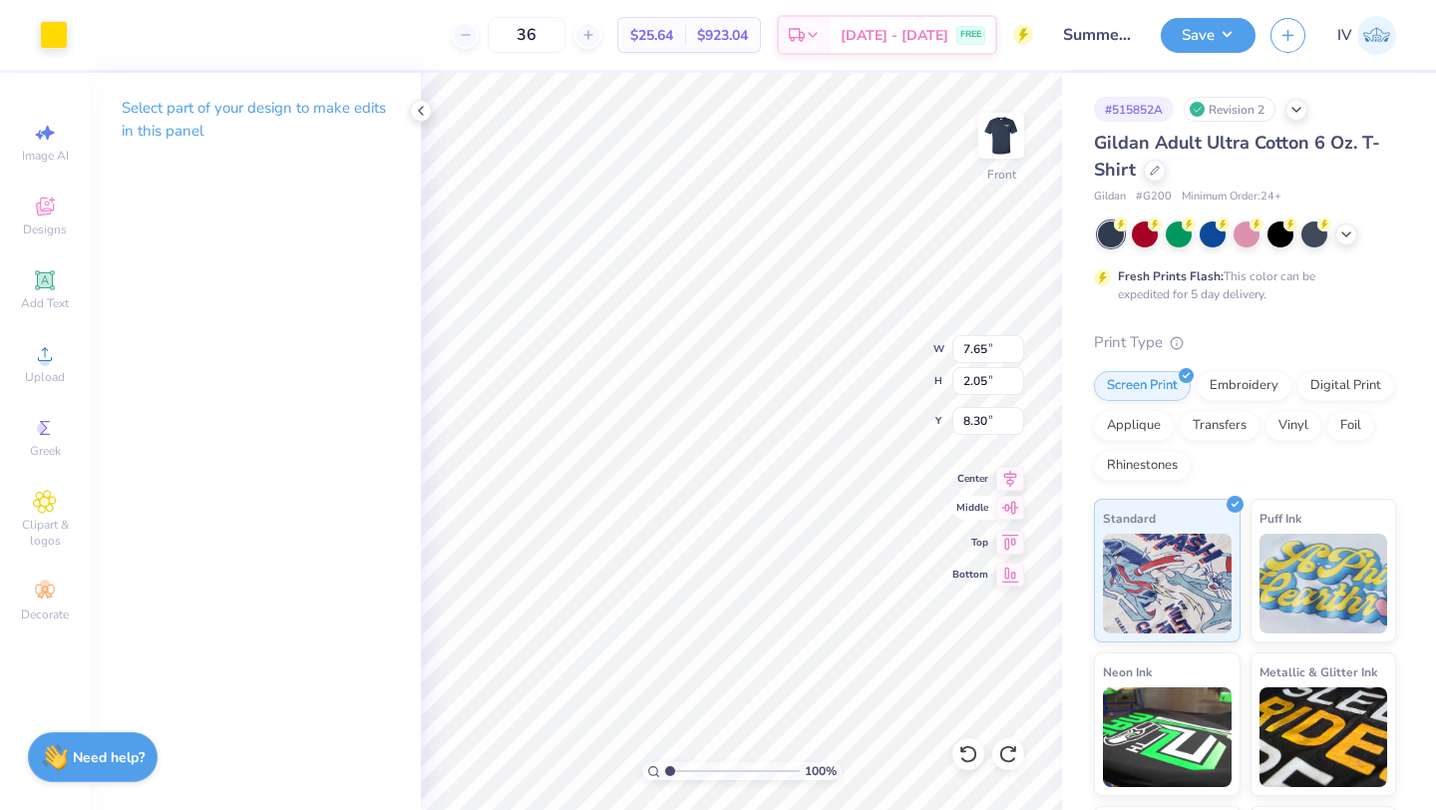
type input "8.97"
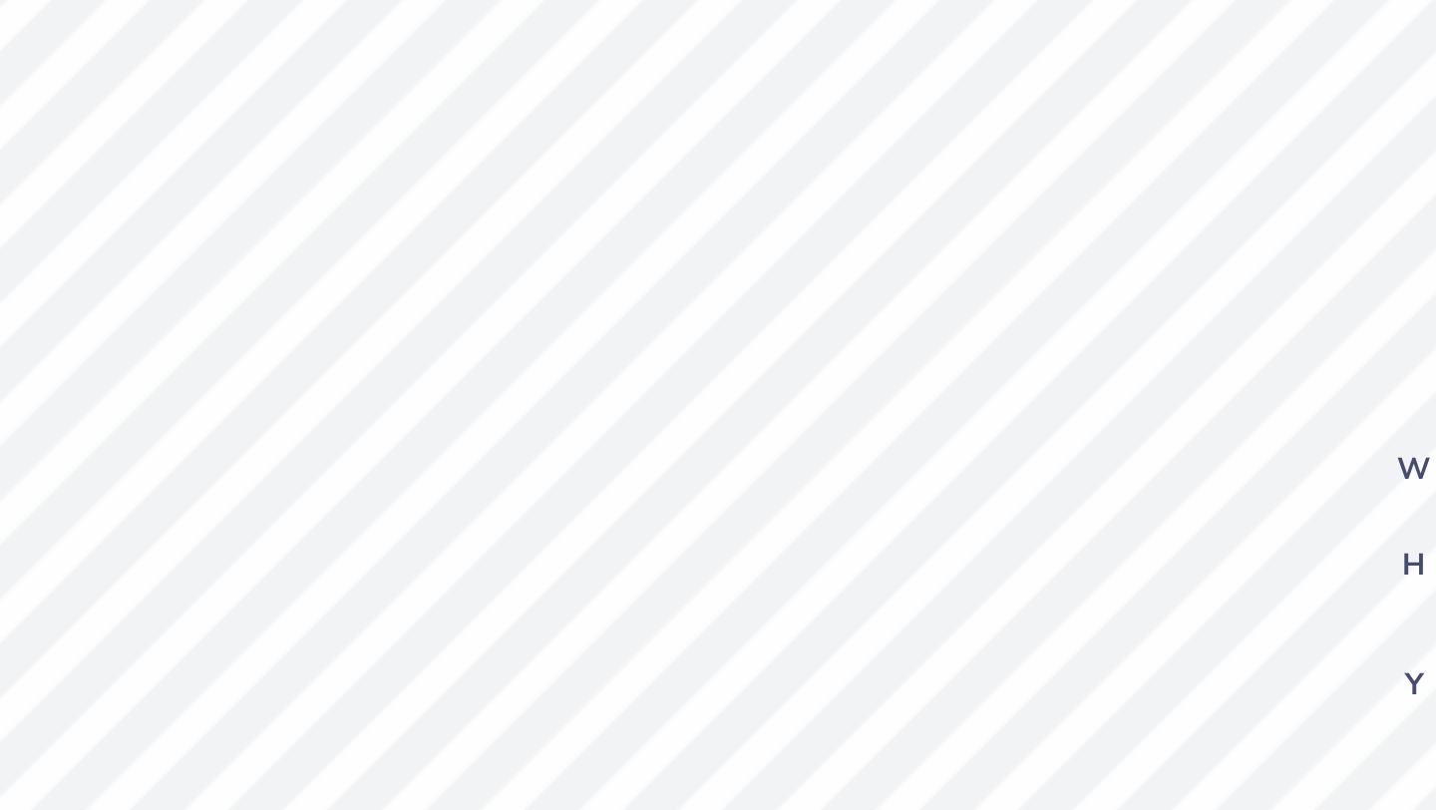
type input "2.31"
type input "1.38"
type input "8.97"
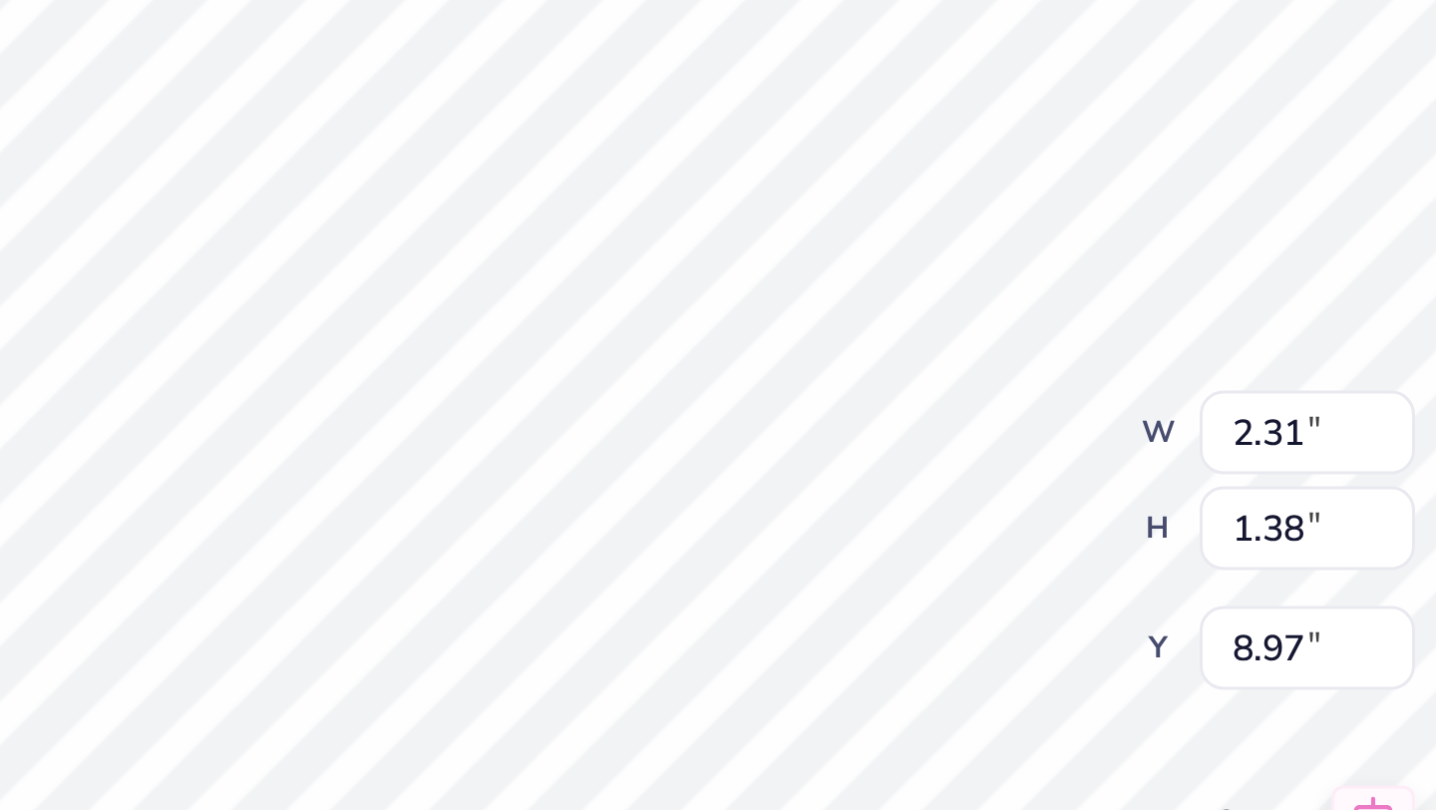
type input "7.65"
type input "2.05"
type input "8.30"
type input "2.31"
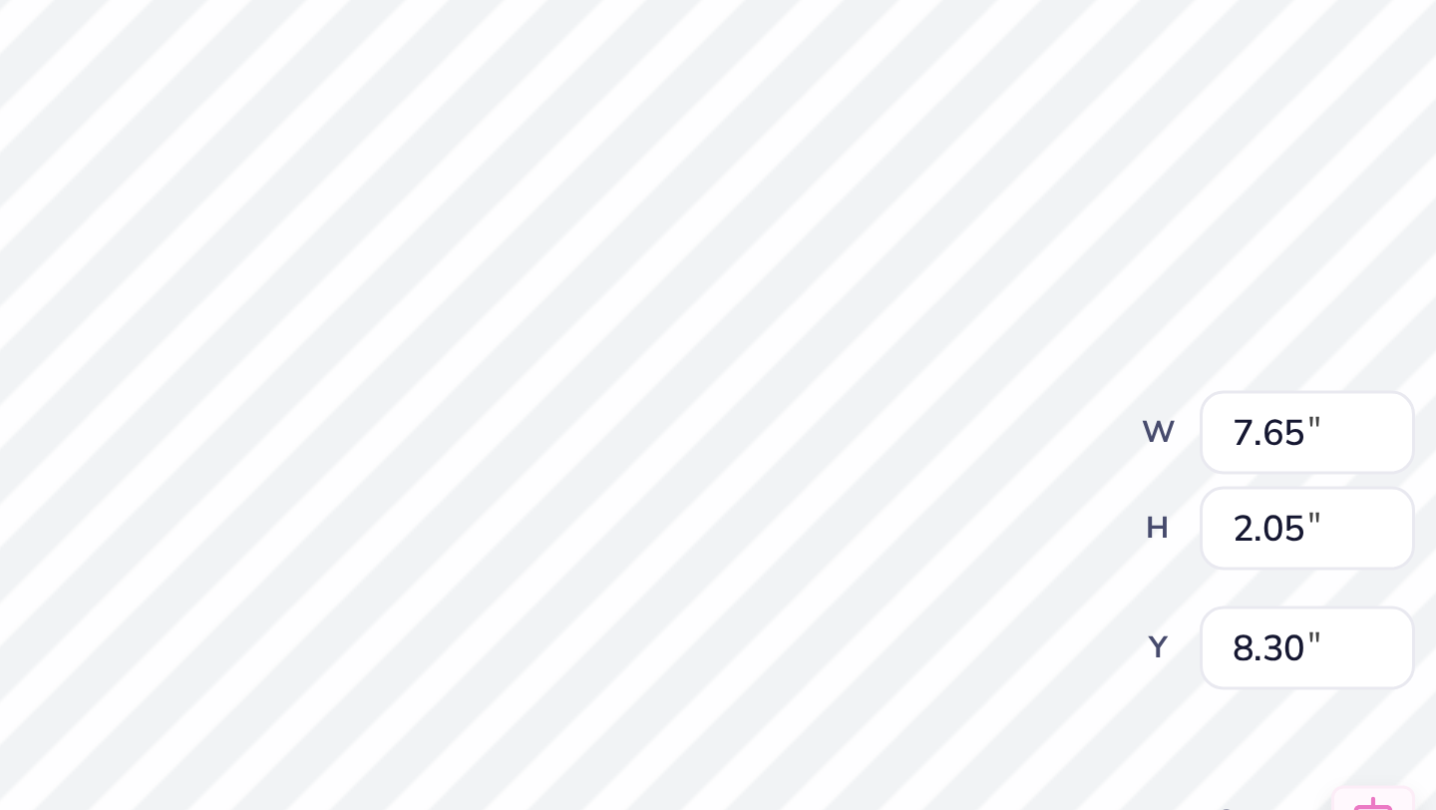
type input "1.38"
type input "8.97"
type input "2.79"
type input "1.62"
type input "8.73"
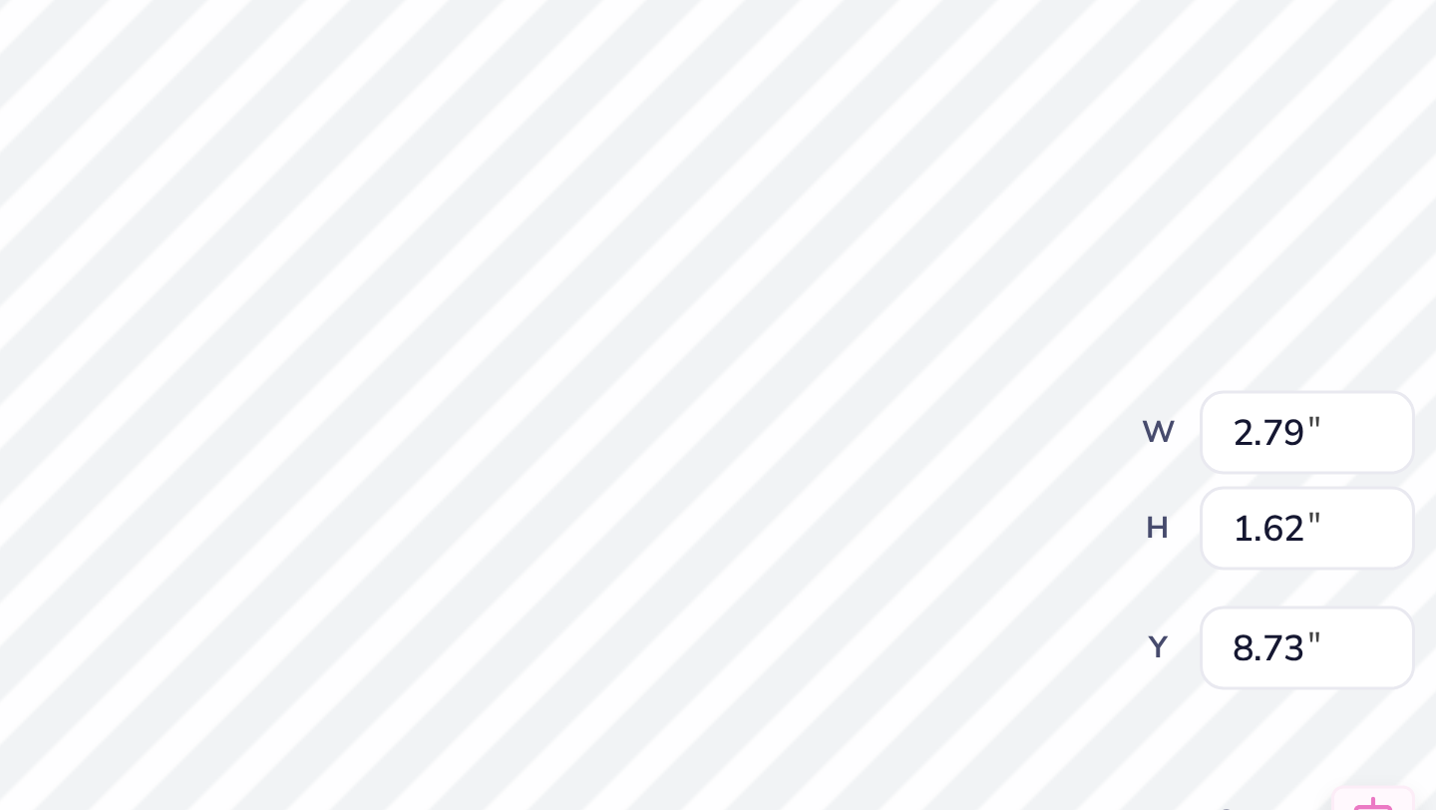
type input "7.65"
type input "2.05"
type input "8.30"
type input "2.79"
type input "1.62"
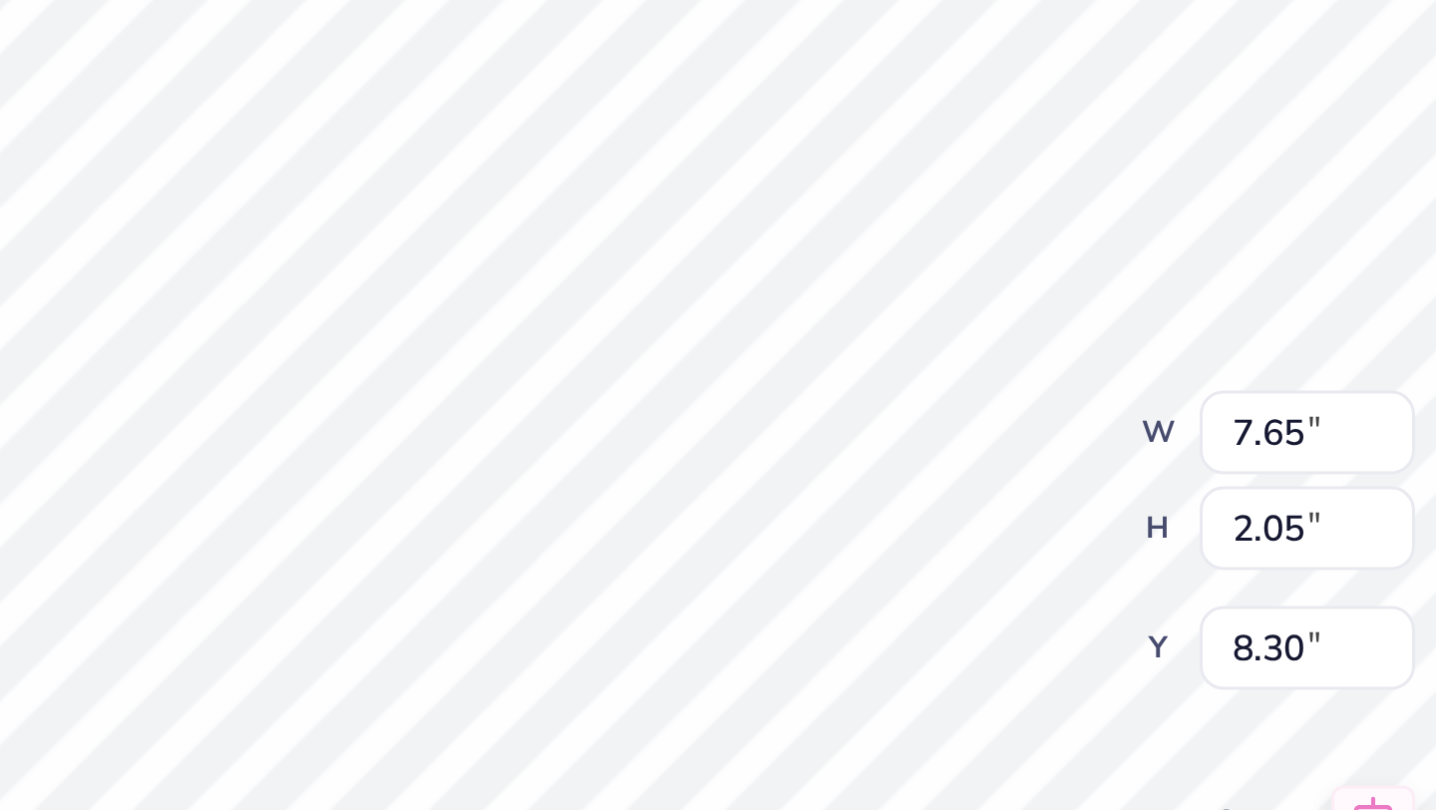
type input "8.73"
type input "2.31"
type input "1.38"
type input "8.97"
type input "2.79"
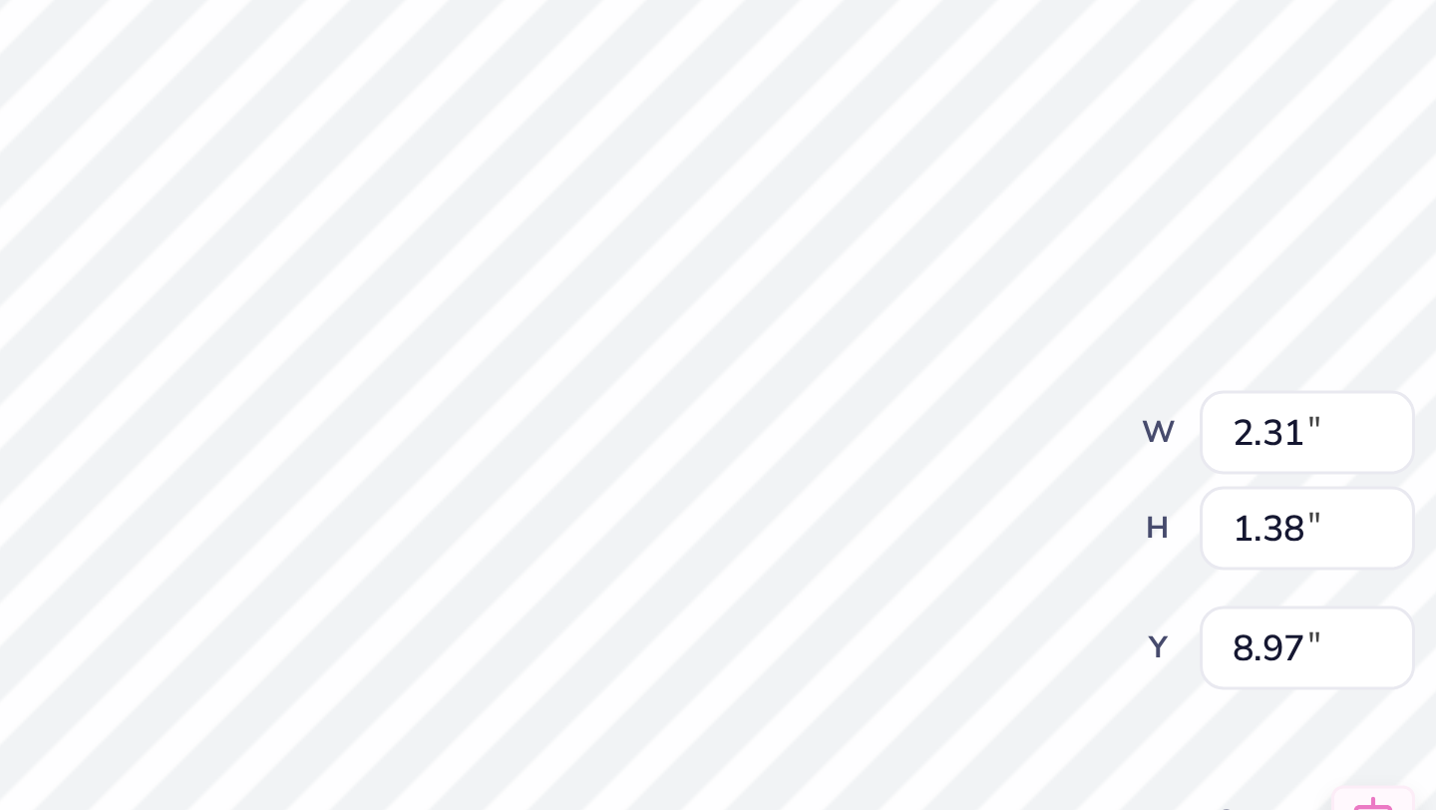
type input "1.62"
type input "11.16"
type input "2.31"
type input "1.38"
type input "10.36"
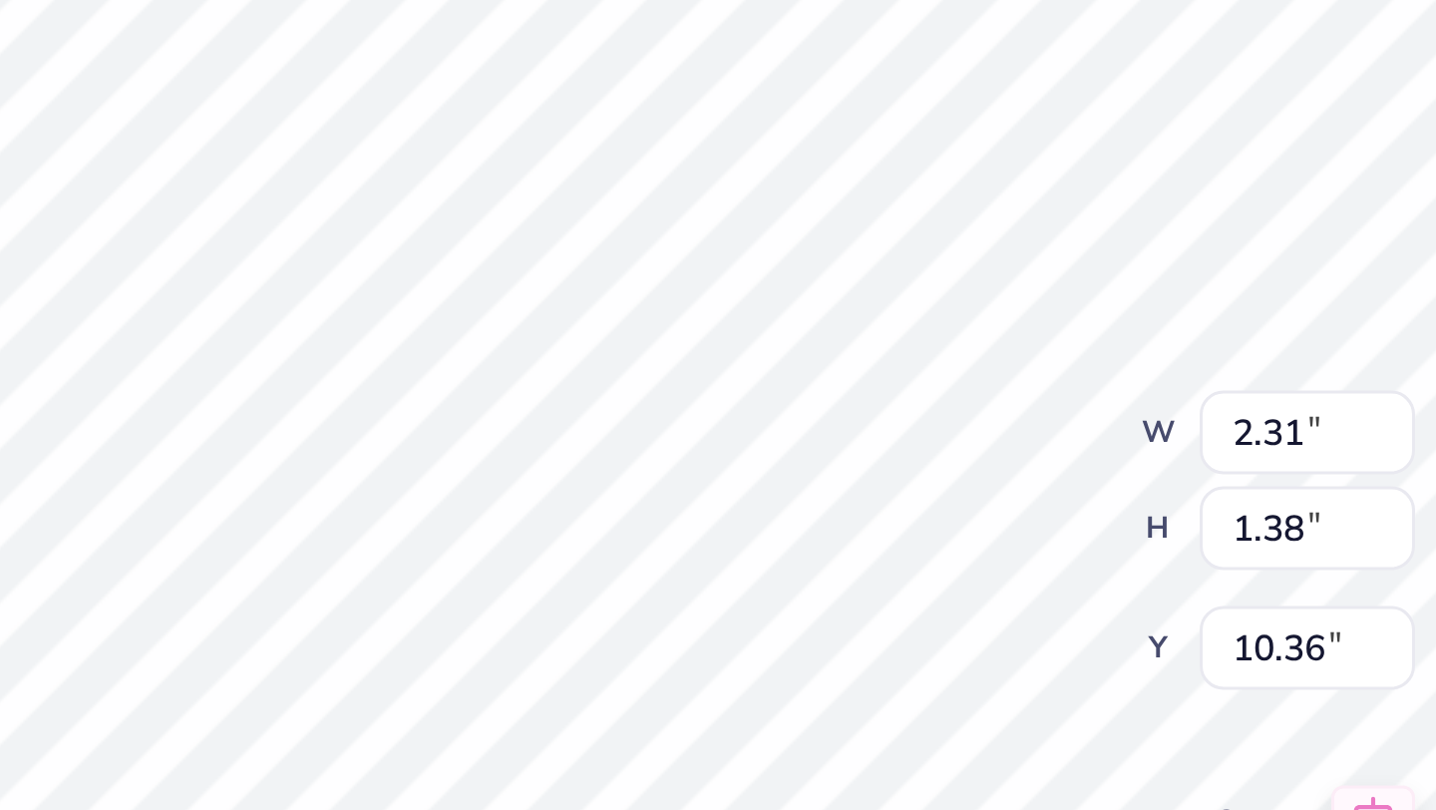
type input "2.33"
type input "1.39"
type input "8.96"
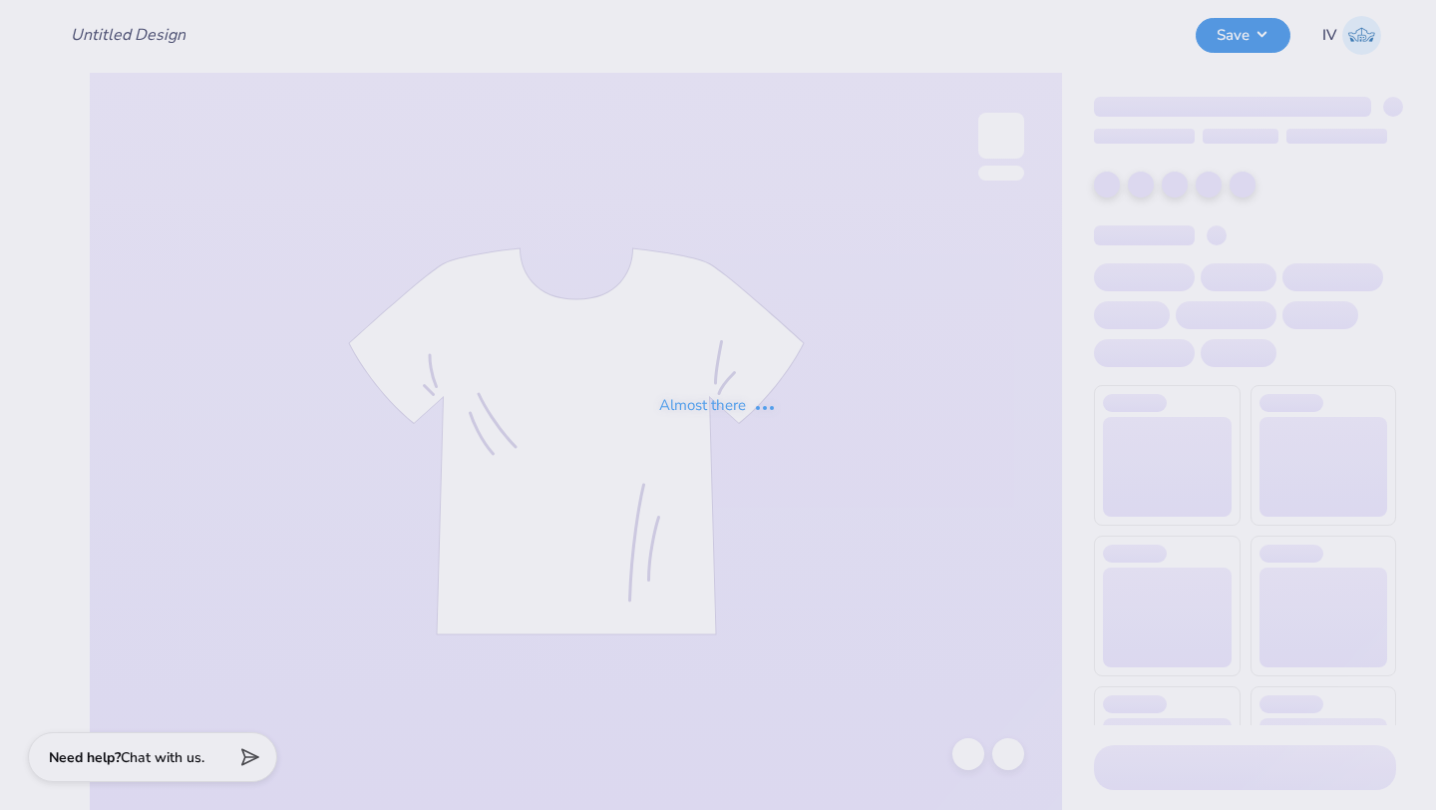
type input "Hoodie for Cosmetic Chemist Society!"
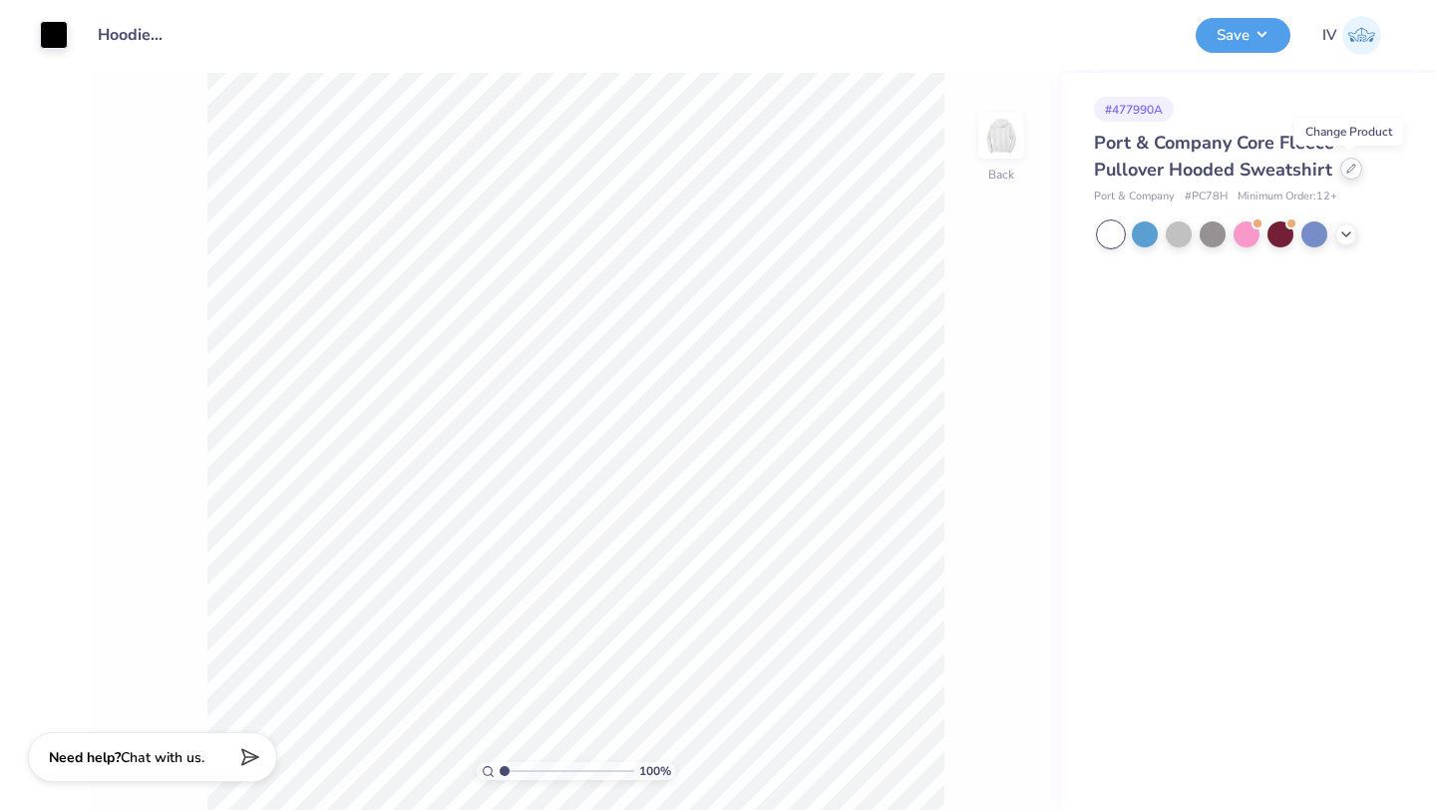
click at [1346, 175] on div at bounding box center [1352, 169] width 22 height 22
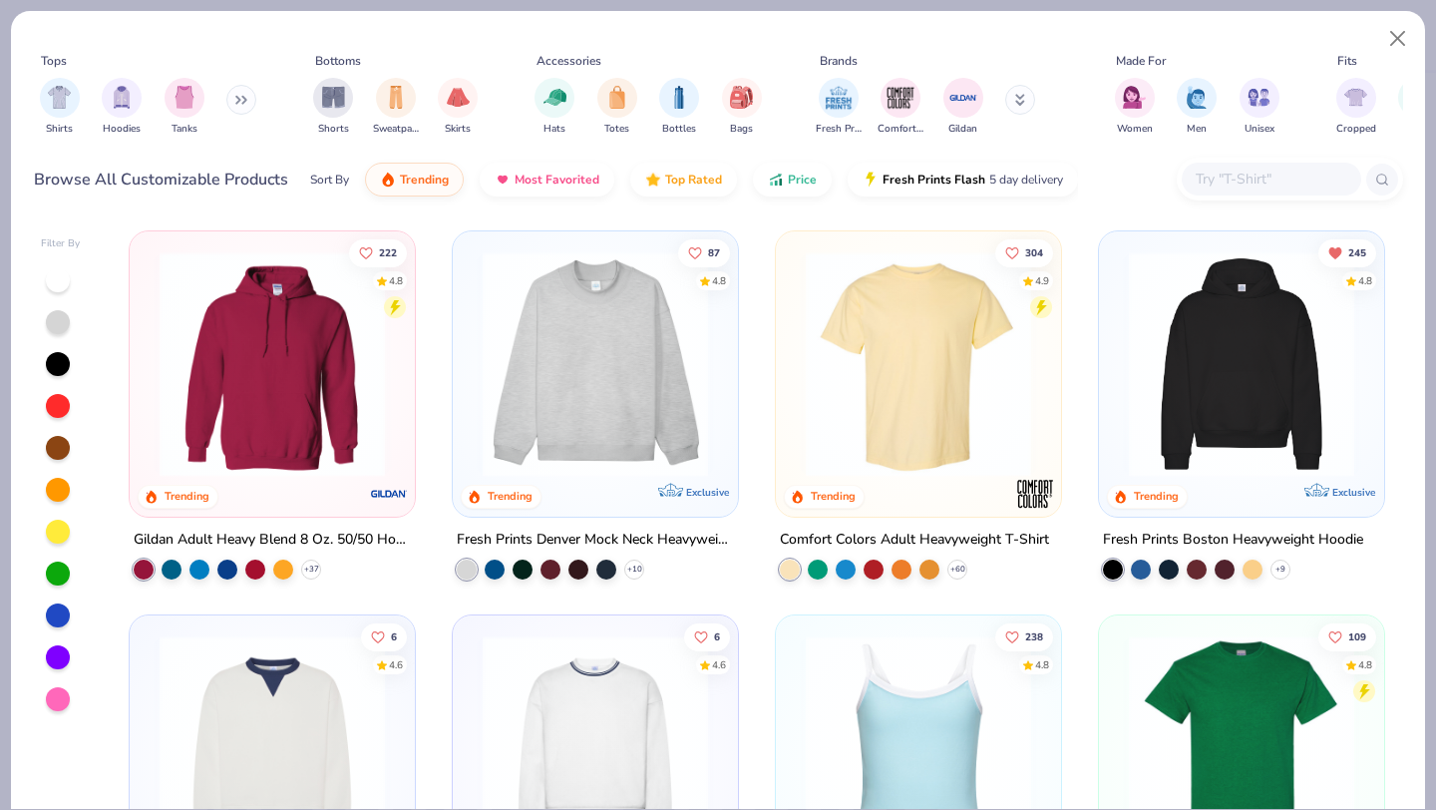
click at [1227, 180] on input "text" at bounding box center [1271, 179] width 154 height 23
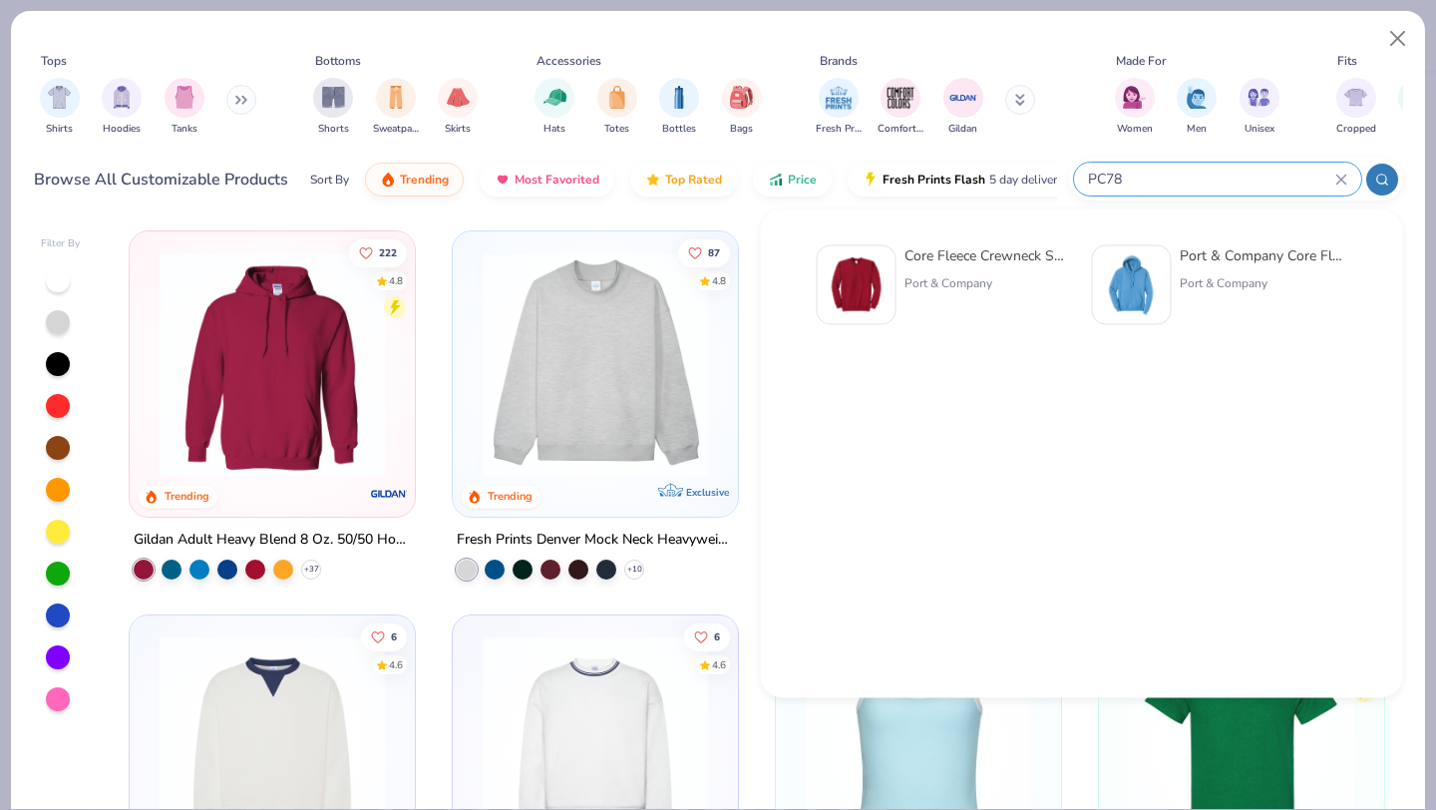
type input "PC78"
click at [932, 252] on div "Core Fleece Crewneck Sweatshirt" at bounding box center [989, 255] width 168 height 21
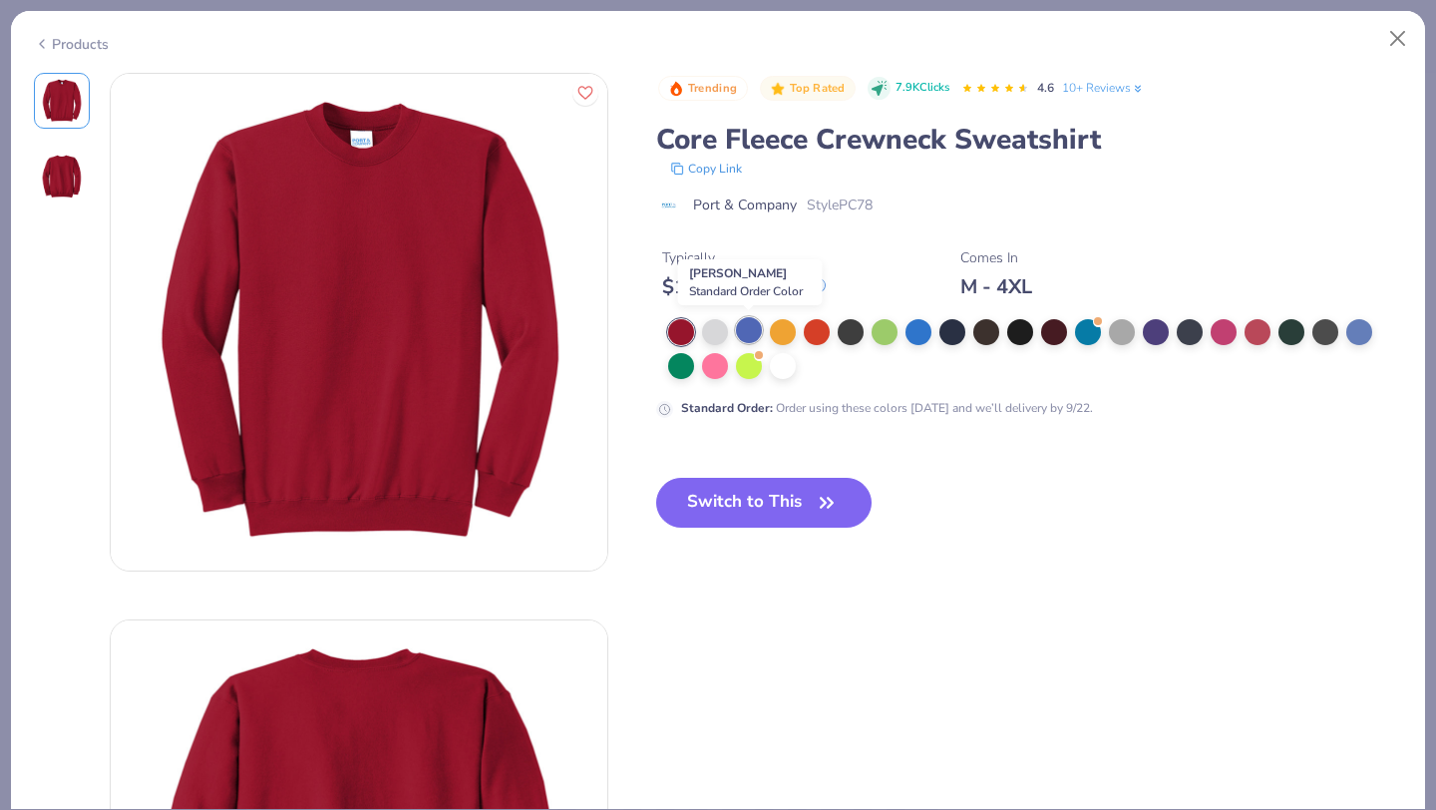
click at [744, 334] on div at bounding box center [749, 330] width 26 height 26
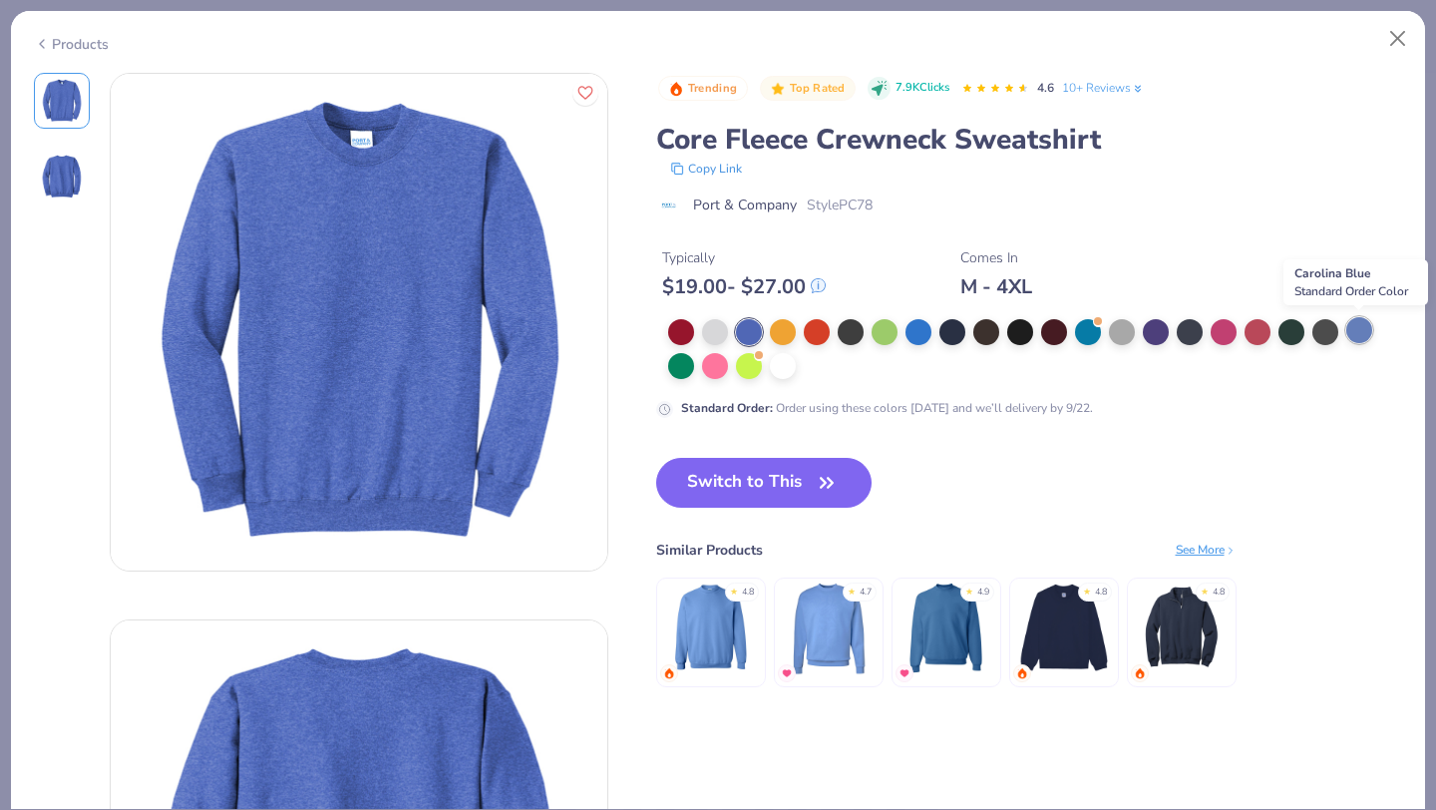
click at [1349, 328] on div at bounding box center [1360, 330] width 26 height 26
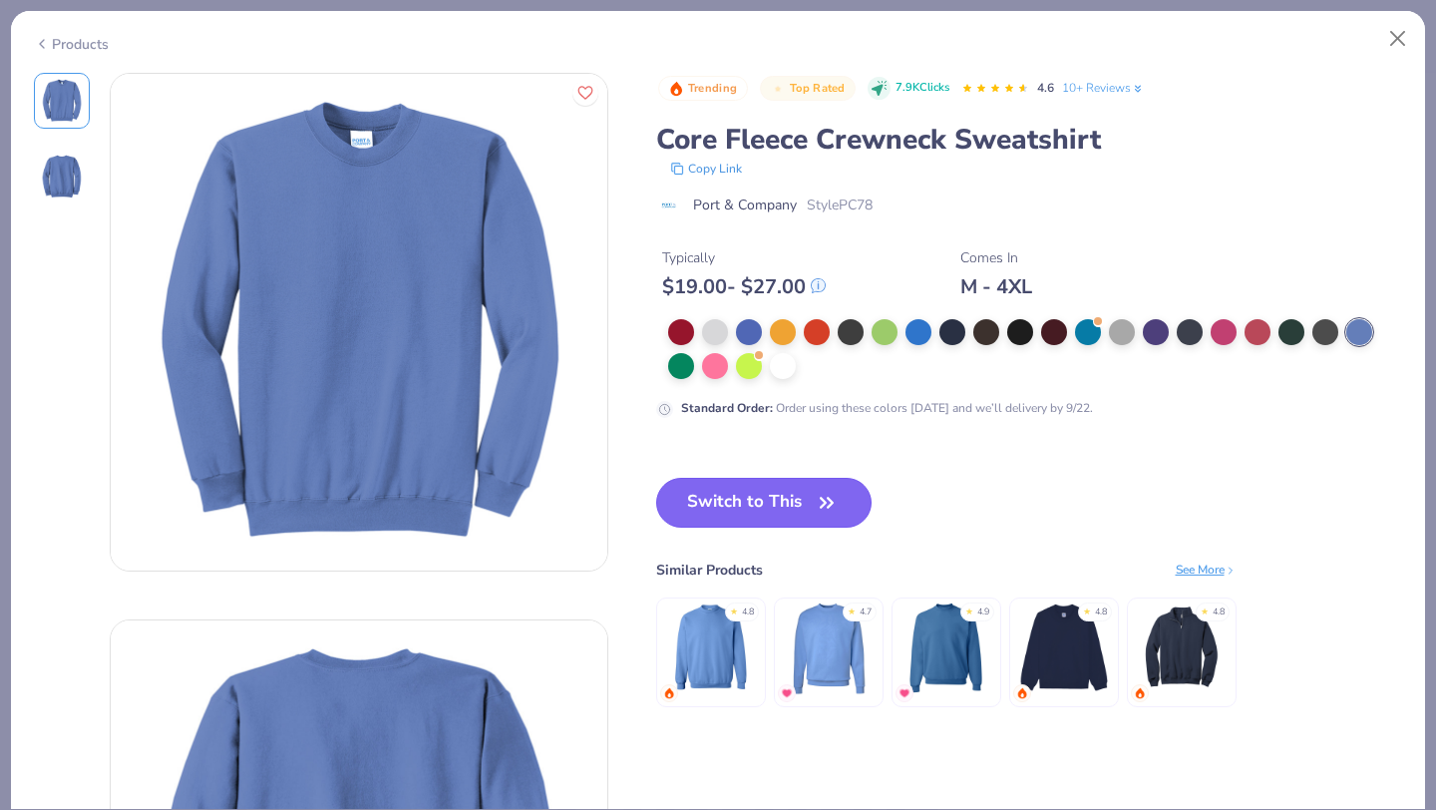
click at [753, 505] on button "Switch to This" at bounding box center [764, 503] width 216 height 50
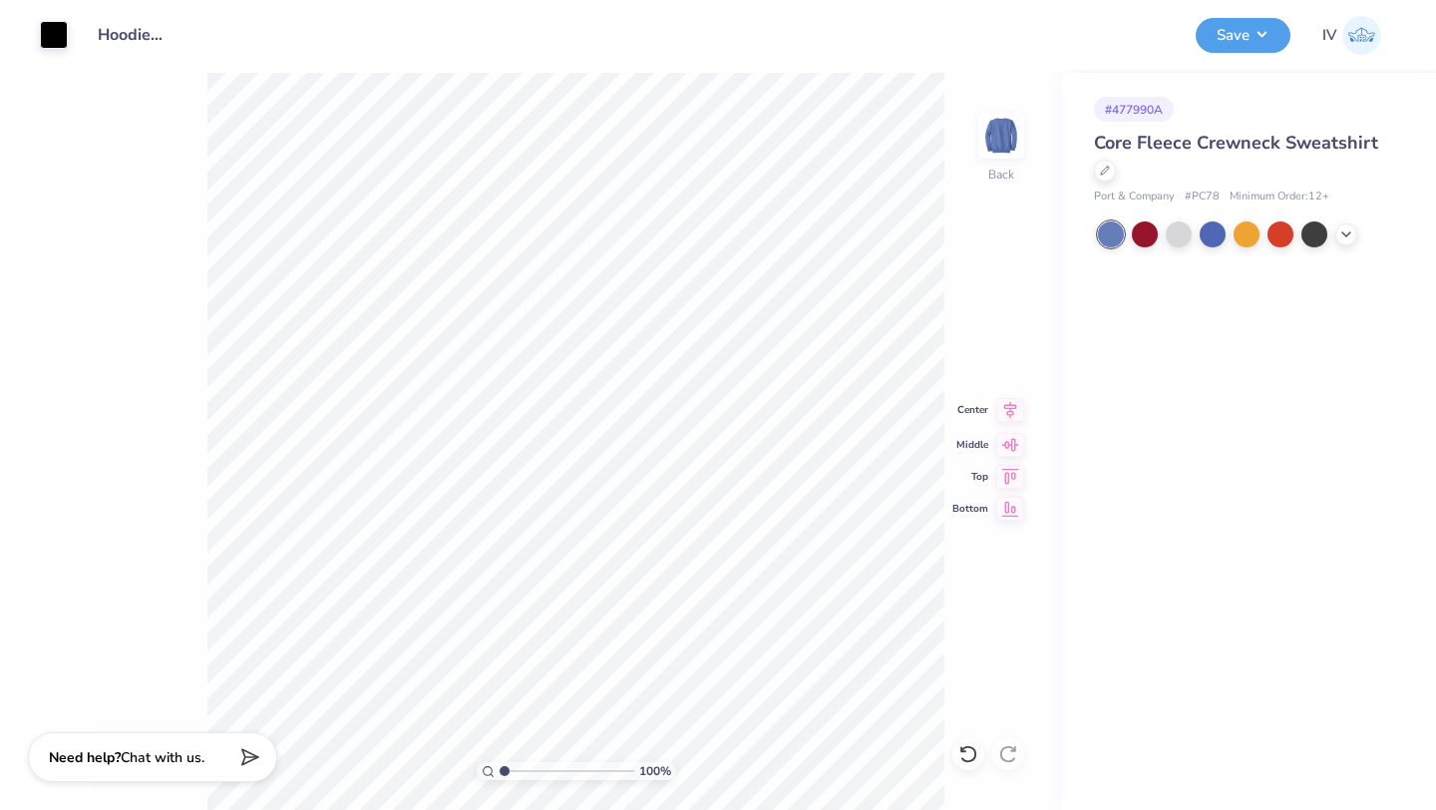
click at [1009, 405] on icon at bounding box center [1010, 410] width 13 height 17
click at [1065, 305] on div "# 477990A Core Fleece Crewneck Sweatshirt Port & Company # PC78 Minimum Order: …" at bounding box center [1249, 441] width 374 height 737
click at [1011, 403] on icon at bounding box center [1011, 410] width 28 height 24
click at [1006, 442] on icon at bounding box center [1011, 442] width 28 height 24
click at [1010, 415] on icon at bounding box center [1010, 410] width 13 height 17
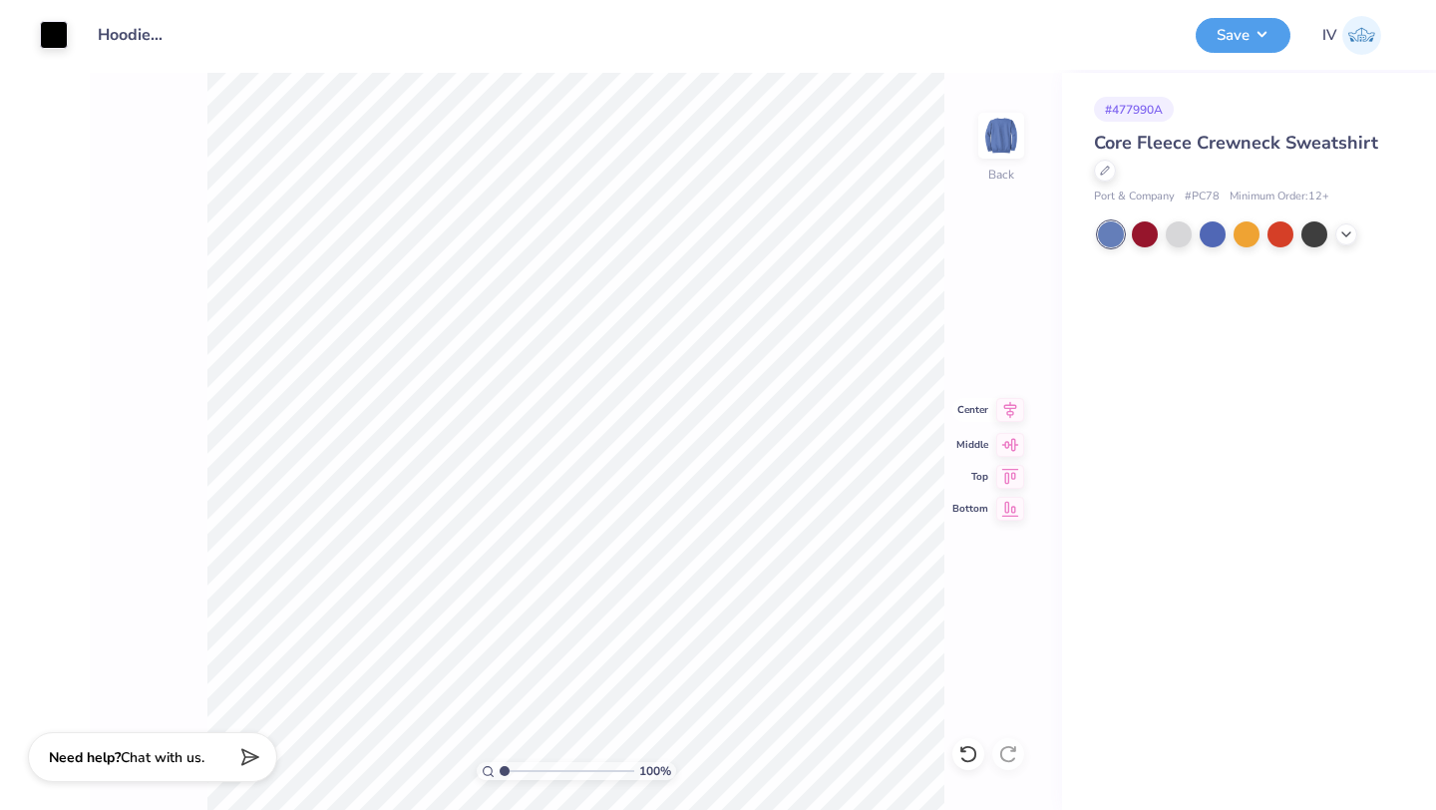
click at [1011, 415] on icon at bounding box center [1010, 410] width 13 height 17
click at [1242, 22] on button "Save" at bounding box center [1243, 32] width 95 height 35
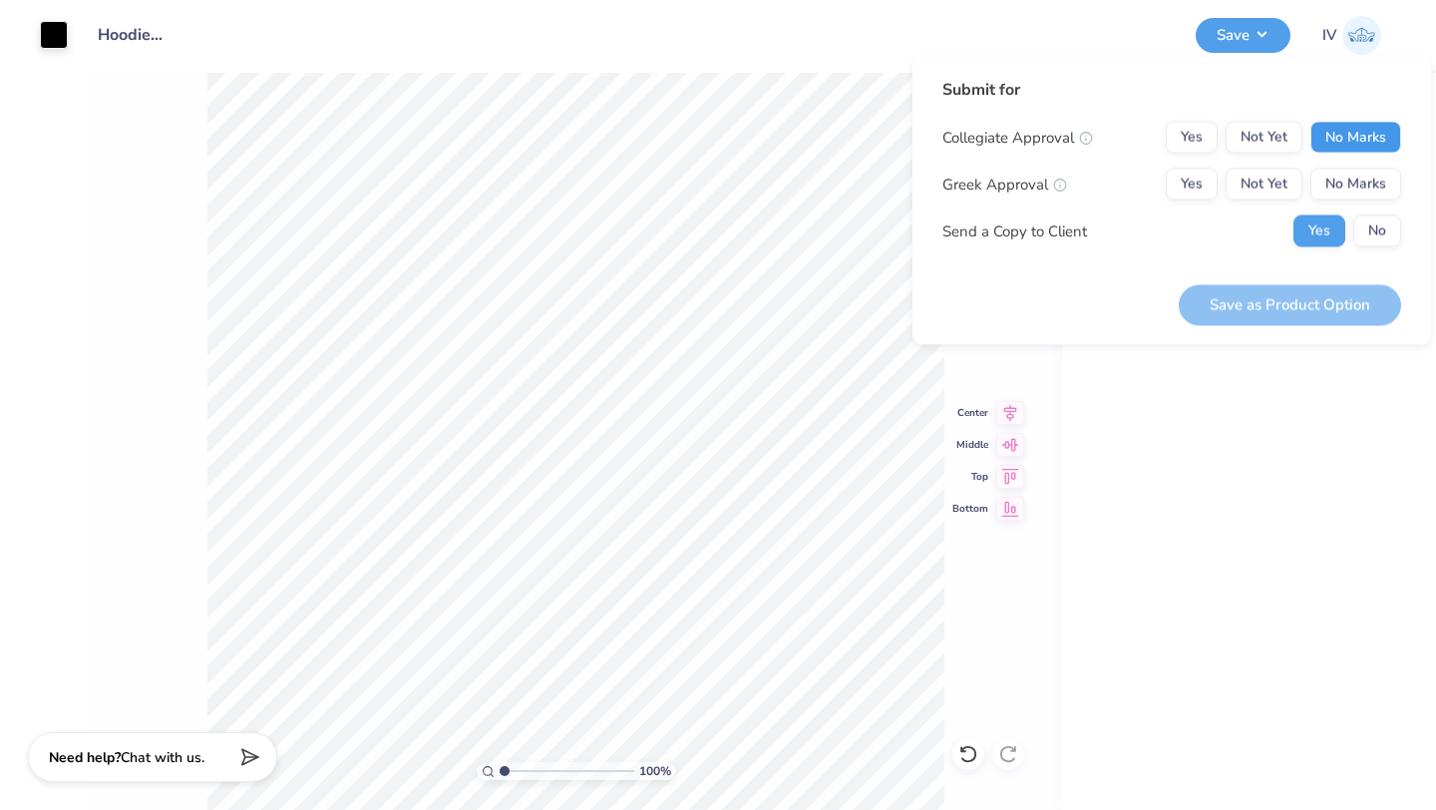
click at [1353, 143] on button "No Marks" at bounding box center [1356, 138] width 91 height 32
click at [1346, 193] on button "No Marks" at bounding box center [1356, 185] width 91 height 32
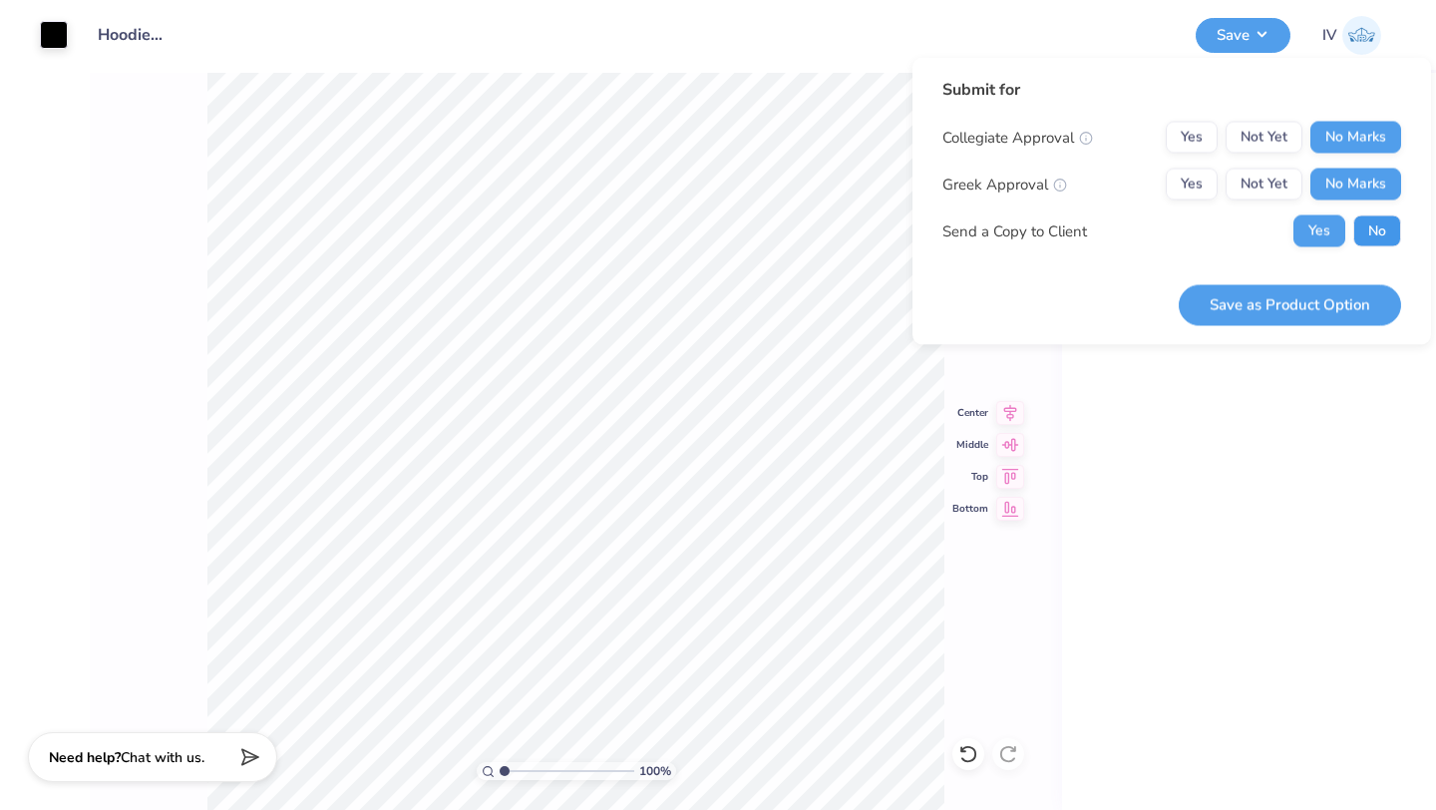
click at [1369, 227] on button "No" at bounding box center [1378, 231] width 48 height 32
click at [1270, 297] on button "Save as Product Option" at bounding box center [1290, 304] width 222 height 41
